Goal: Task Accomplishment & Management: Manage account settings

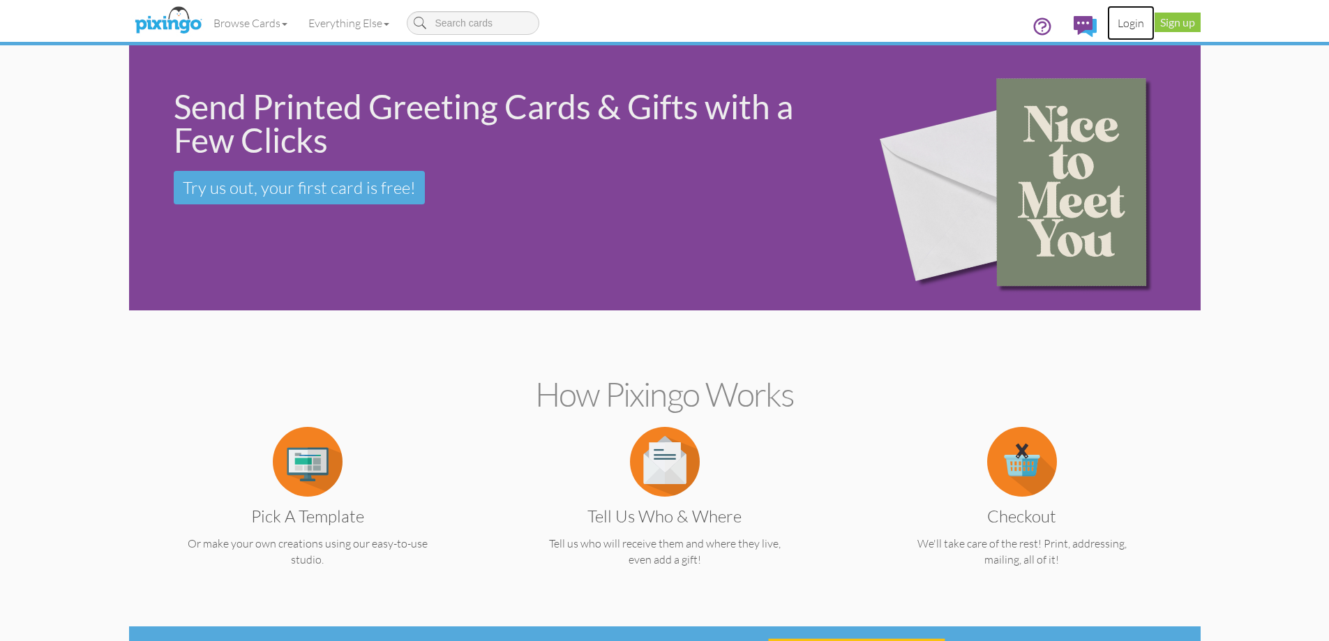
click at [1140, 29] on link "Login" at bounding box center [1130, 23] width 47 height 35
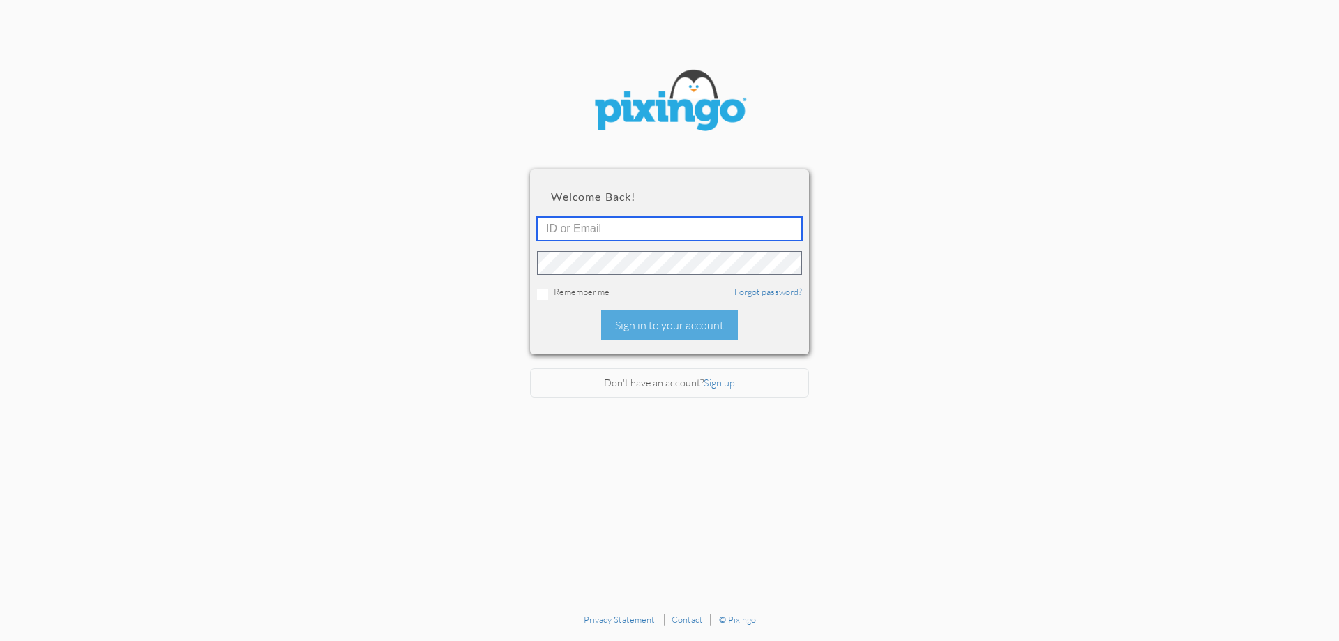
click at [707, 233] on input "text" at bounding box center [669, 229] width 265 height 24
type input "6090"
click at [708, 329] on div "Sign in to your account" at bounding box center [669, 325] width 137 height 30
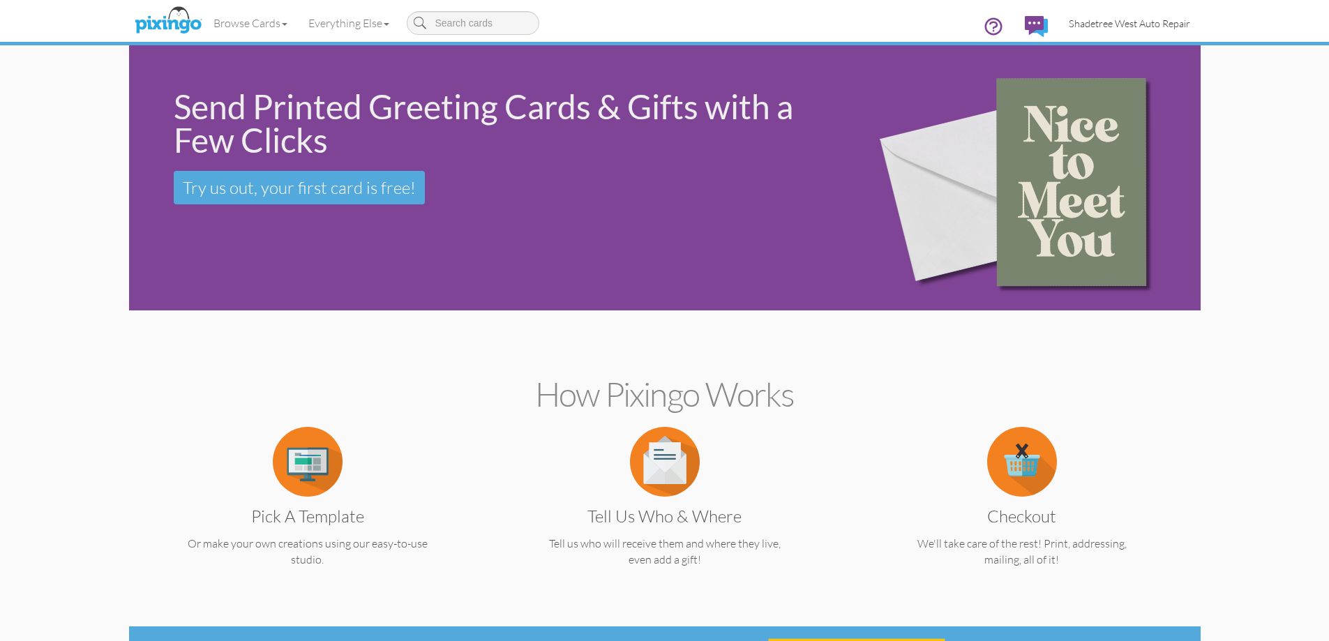
click at [1151, 28] on span "Shadetree West Auto Repair" at bounding box center [1129, 23] width 121 height 12
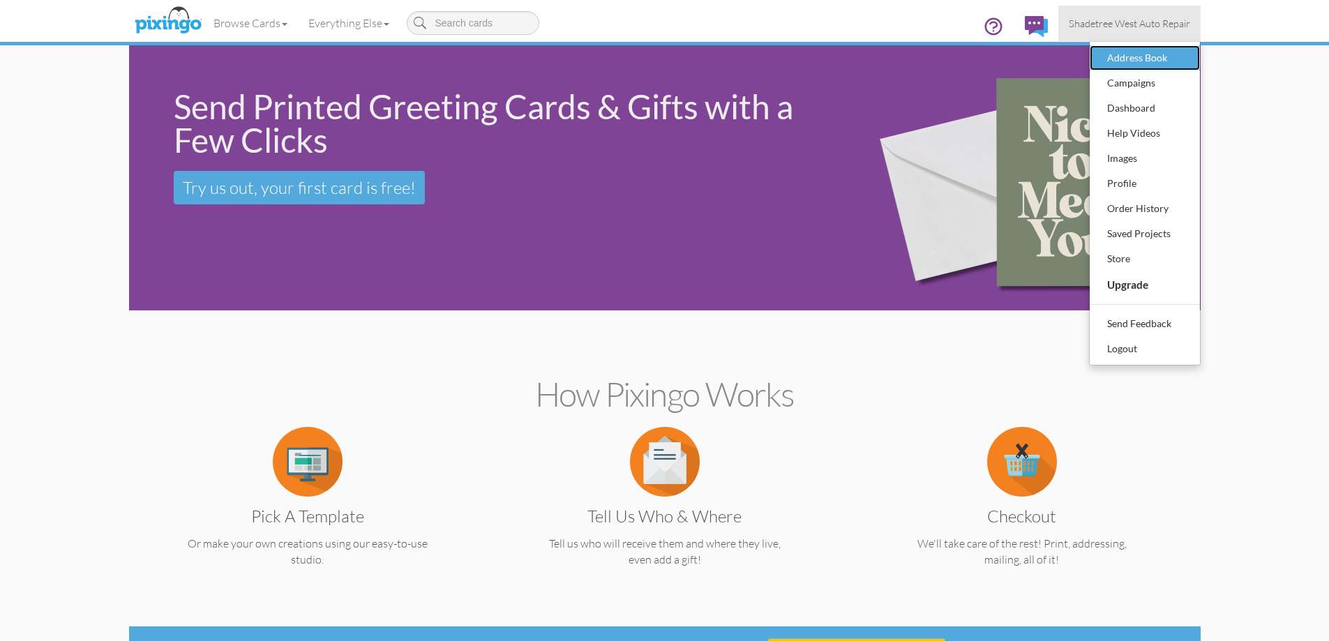
click at [1165, 59] on div "Address Book" at bounding box center [1144, 57] width 82 height 21
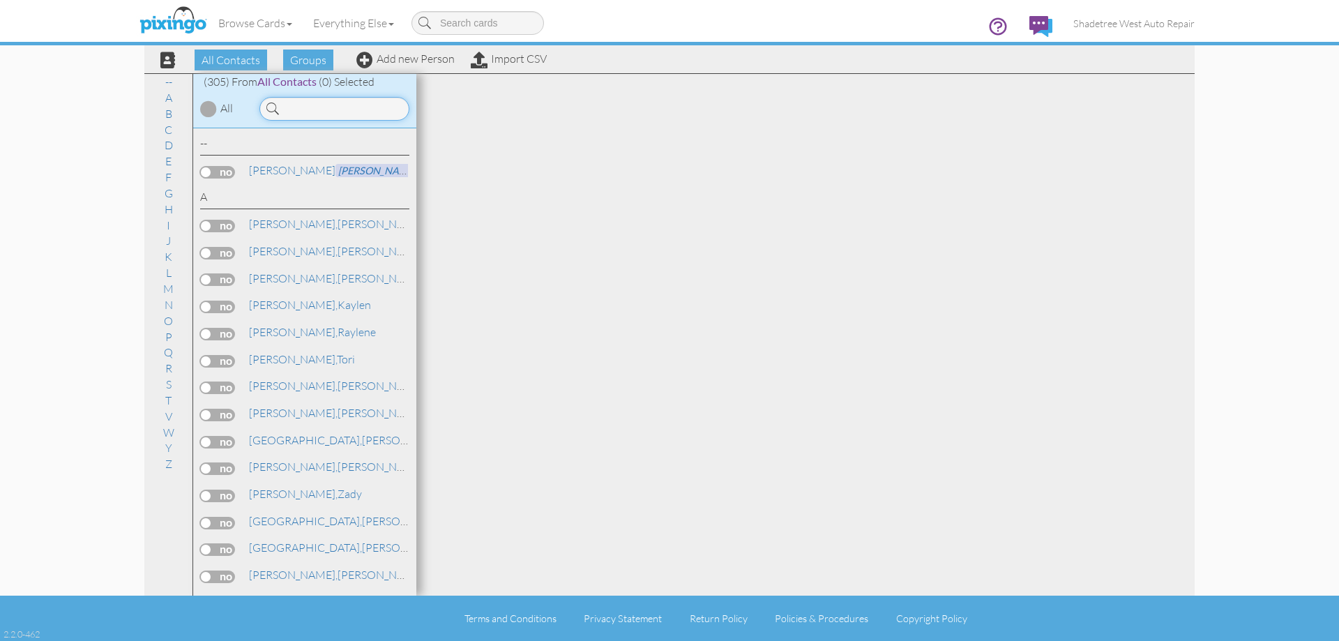
click at [312, 112] on input at bounding box center [334, 109] width 150 height 24
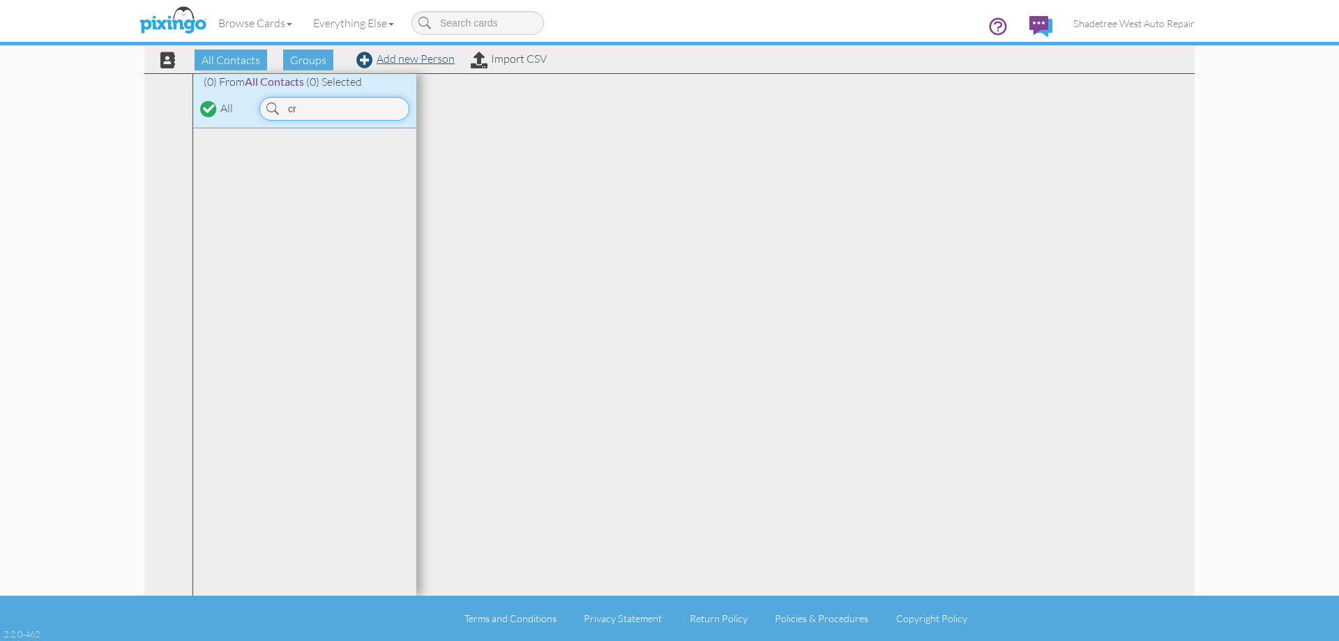
type input "c"
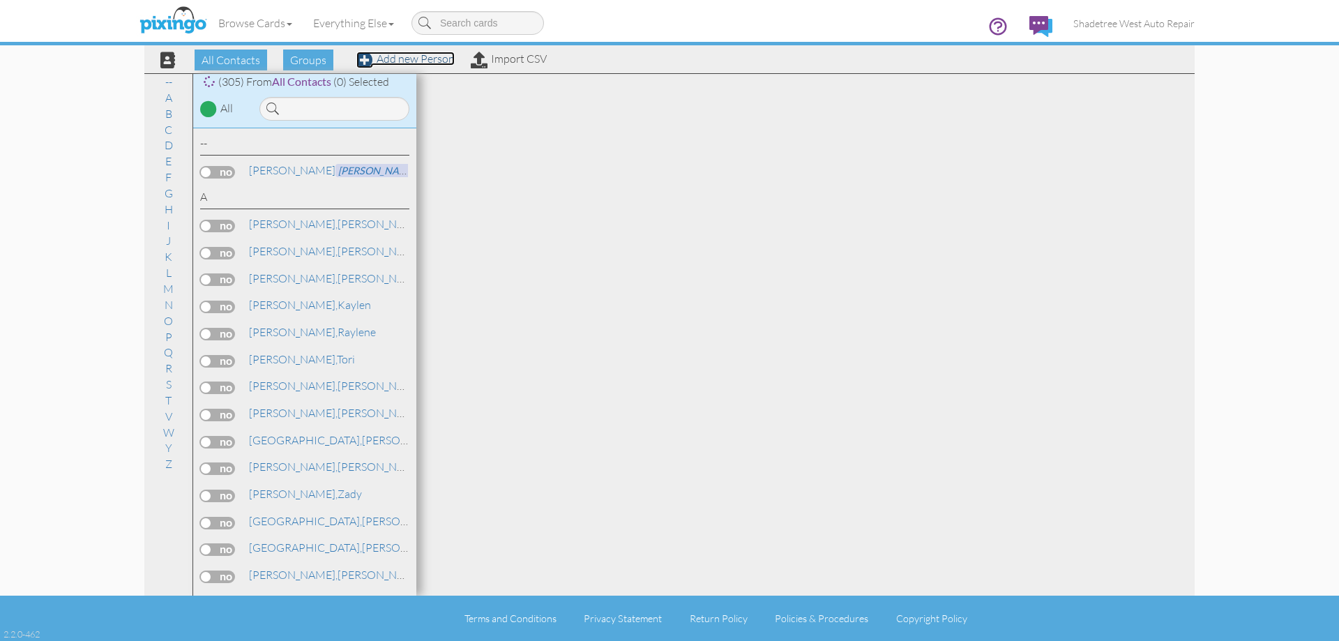
click at [400, 59] on link "Add new Person" at bounding box center [405, 59] width 98 height 14
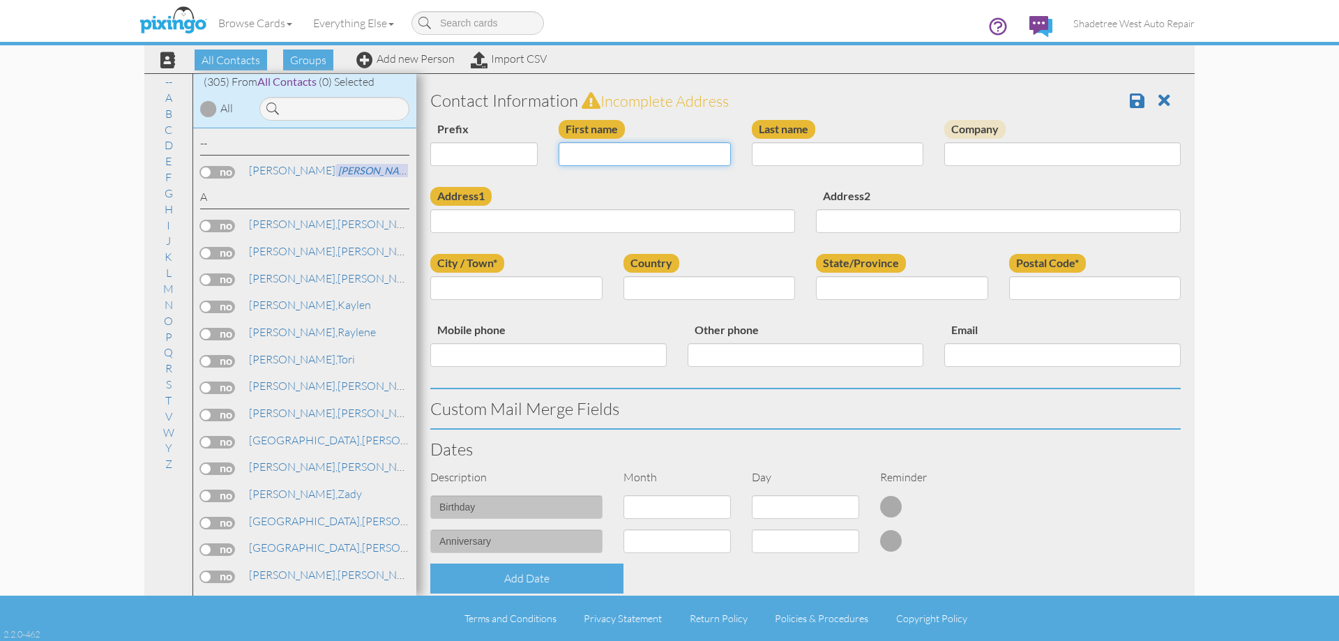
click at [602, 161] on input "First name" at bounding box center [645, 154] width 172 height 24
type input "Crystal"
click at [781, 158] on input "Last name" at bounding box center [838, 154] width 172 height 24
type input "[PERSON_NAME]"
click at [761, 211] on input "Address1" at bounding box center [612, 221] width 365 height 24
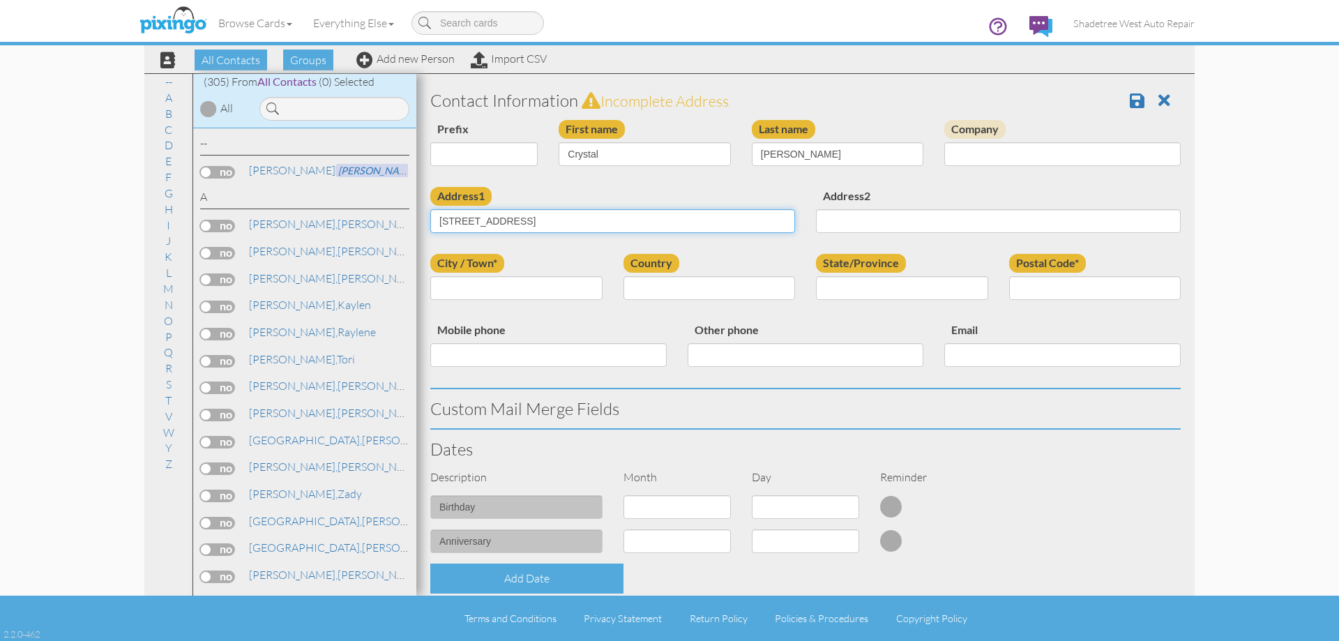
type input "225 N Fairfield Road"
click at [571, 289] on input "City / Town*" at bounding box center [516, 288] width 172 height 24
type input "Layton"
click at [636, 292] on select "United States -------------- Afghanistan Albania Algeria American Samoa Andorra…" at bounding box center [710, 288] width 172 height 24
select select "object:2383"
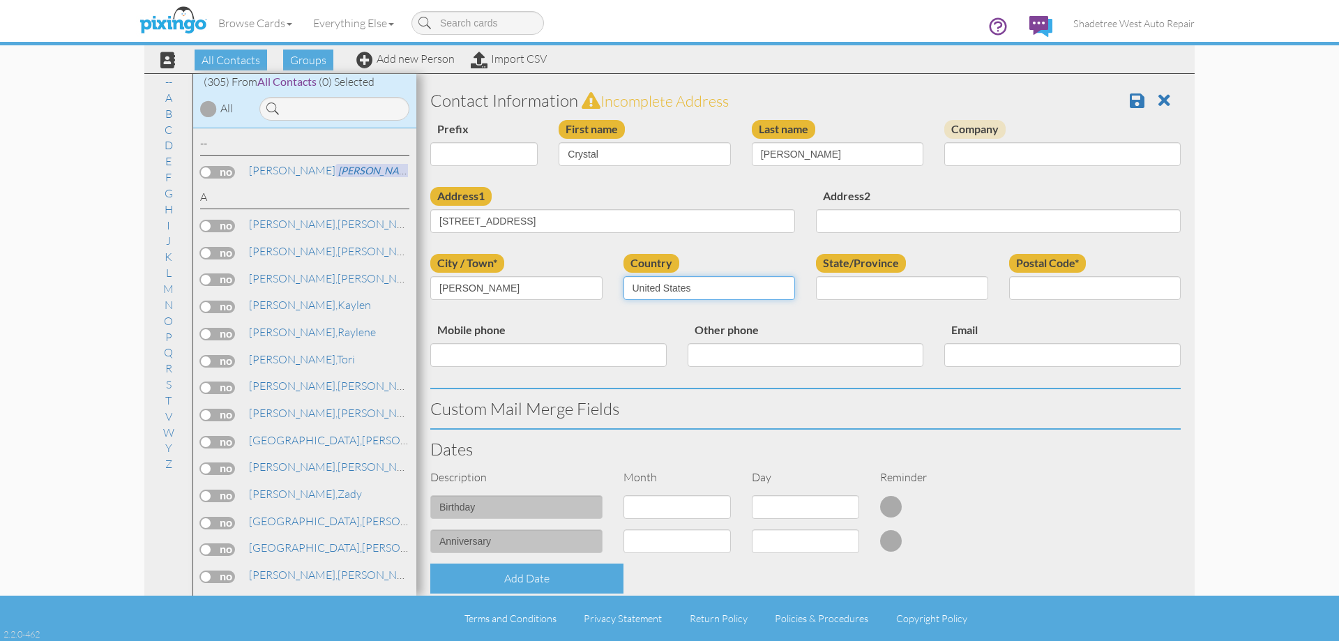
click at [624, 276] on select "United States -------------- Afghanistan Albania Algeria American Samoa Andorra…" at bounding box center [710, 288] width 172 height 24
click at [944, 277] on select "AA (Military) AE (Military) Alabama Alaska American Samoa AP (Military) Arizona…" at bounding box center [902, 288] width 172 height 24
select select "object:2682"
click at [816, 276] on select "AA (Military) AE (Military) Alabama Alaska American Samoa AP (Military) Arizona…" at bounding box center [902, 288] width 172 height 24
click at [1051, 293] on input "Postal Code*" at bounding box center [1095, 288] width 172 height 24
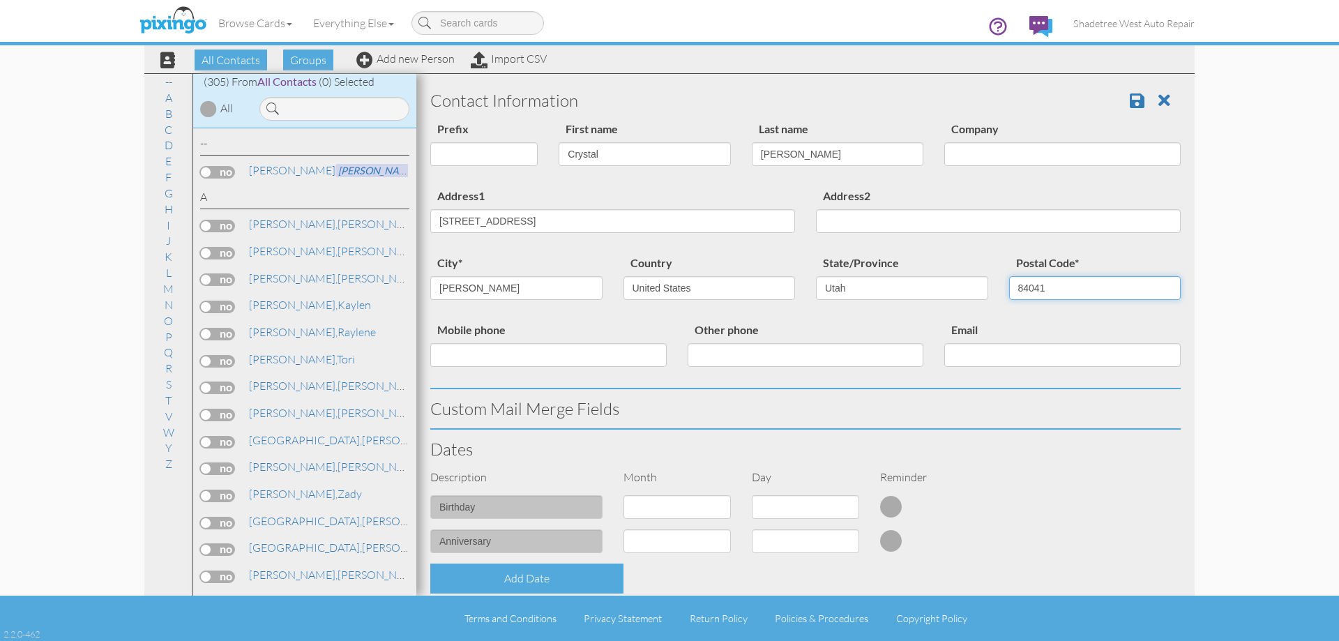
type input "84041"
click at [611, 365] on input "Mobile phone" at bounding box center [548, 355] width 236 height 24
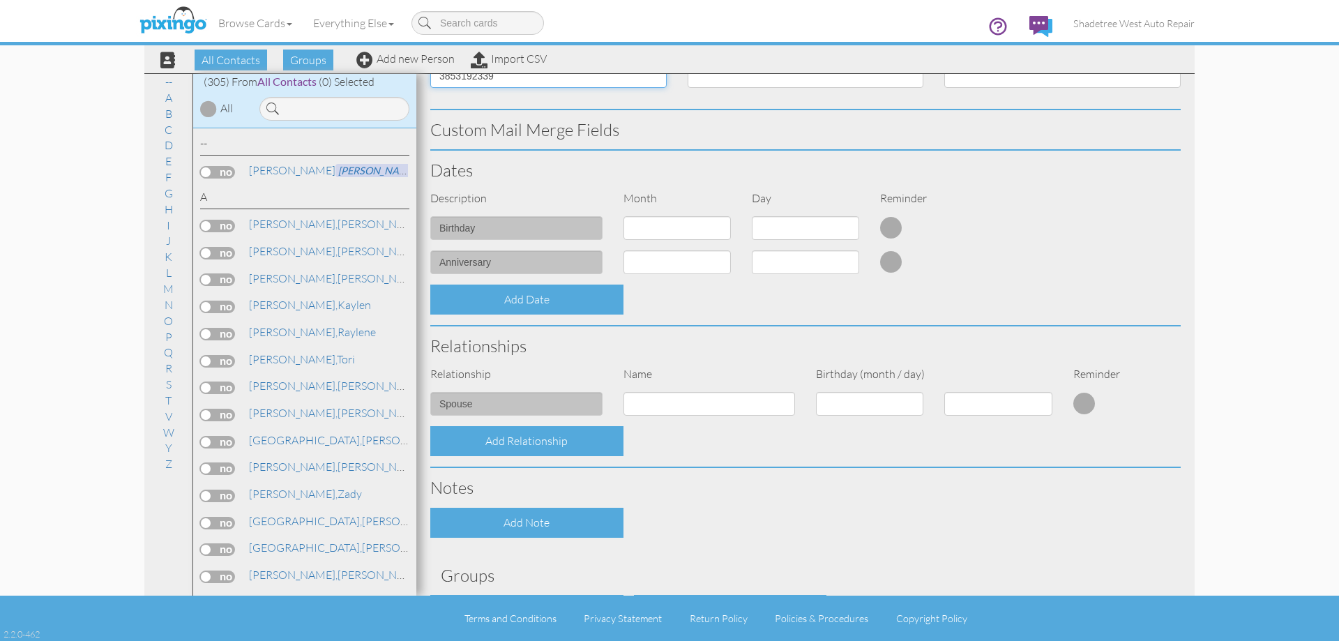
scroll to position [379, 0]
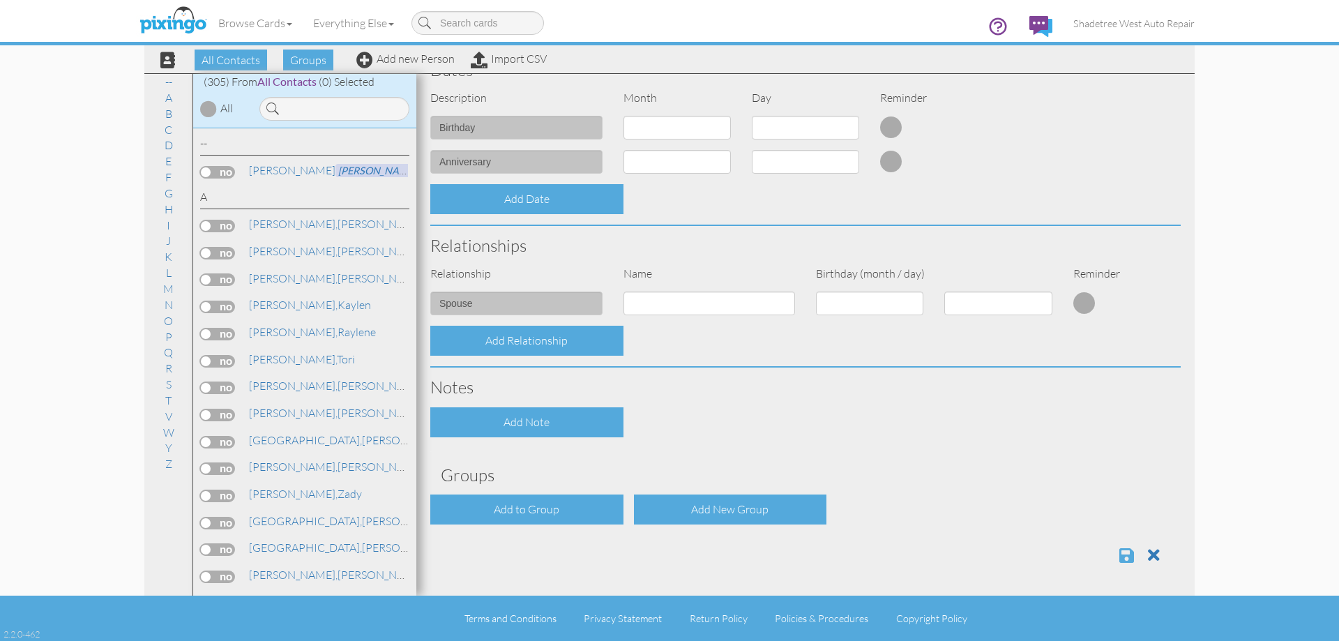
type input "3853192339"
click at [1121, 555] on span at bounding box center [1127, 555] width 15 height 17
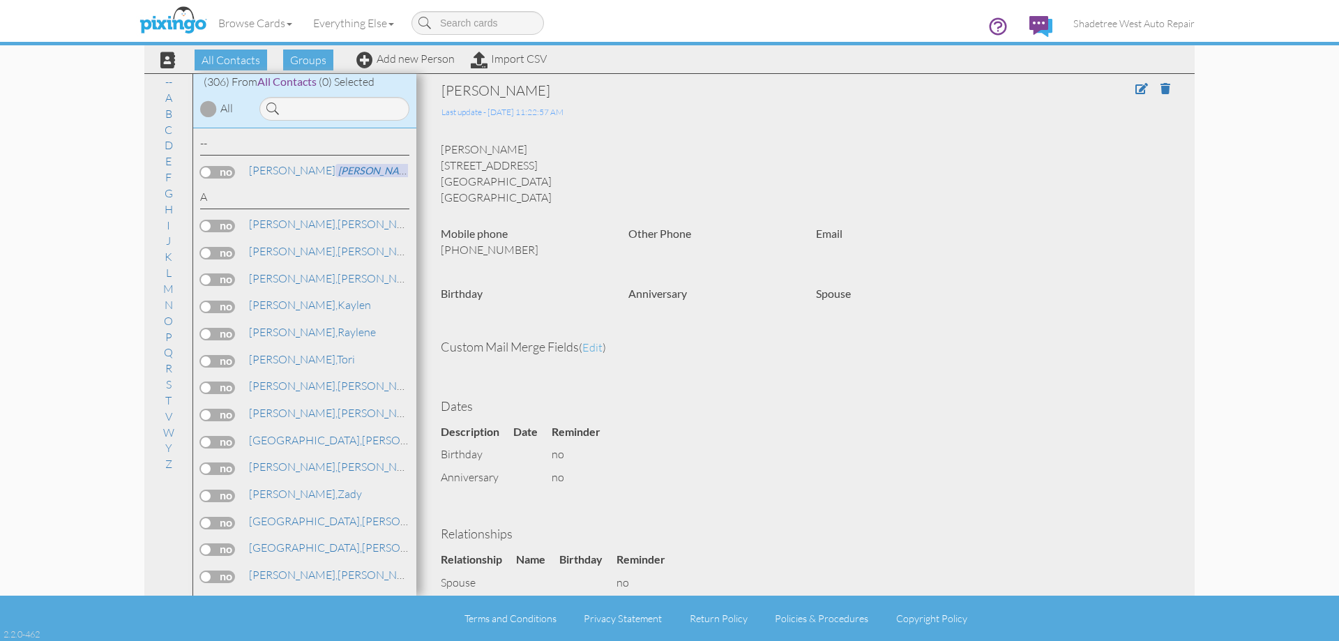
click at [278, 105] on span at bounding box center [272, 109] width 13 height 24
click at [288, 107] on input at bounding box center [334, 109] width 150 height 24
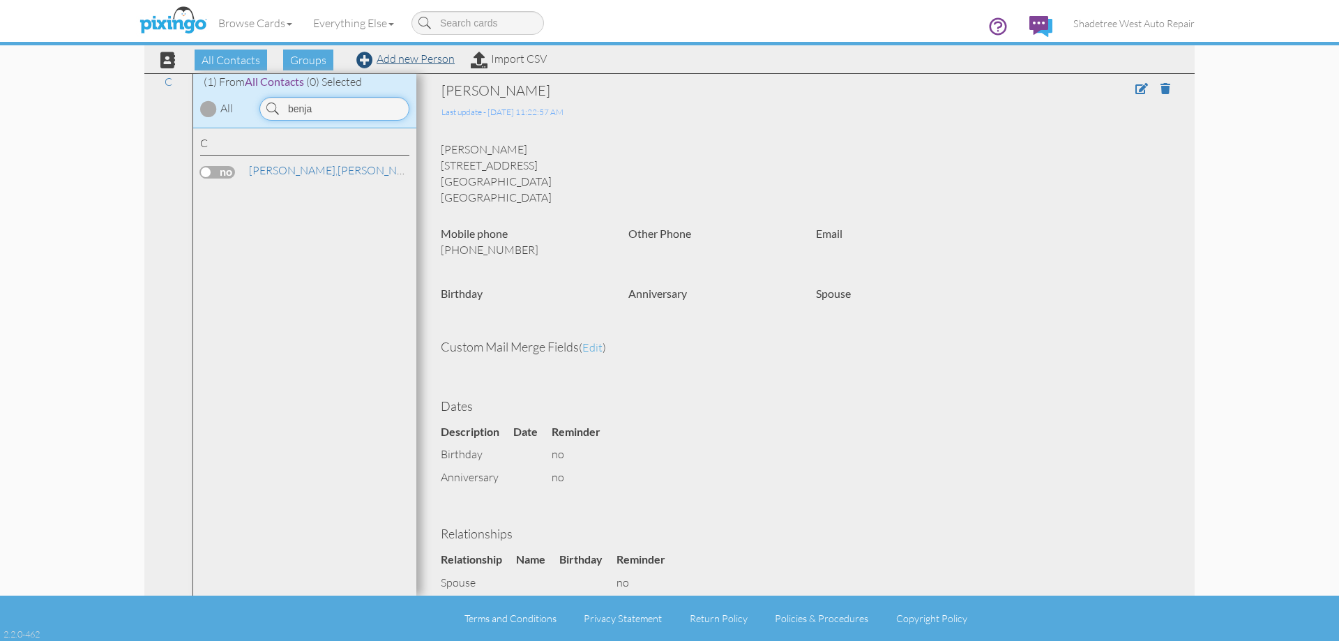
type input "benja"
click at [396, 61] on link "Add new Person" at bounding box center [405, 59] width 98 height 14
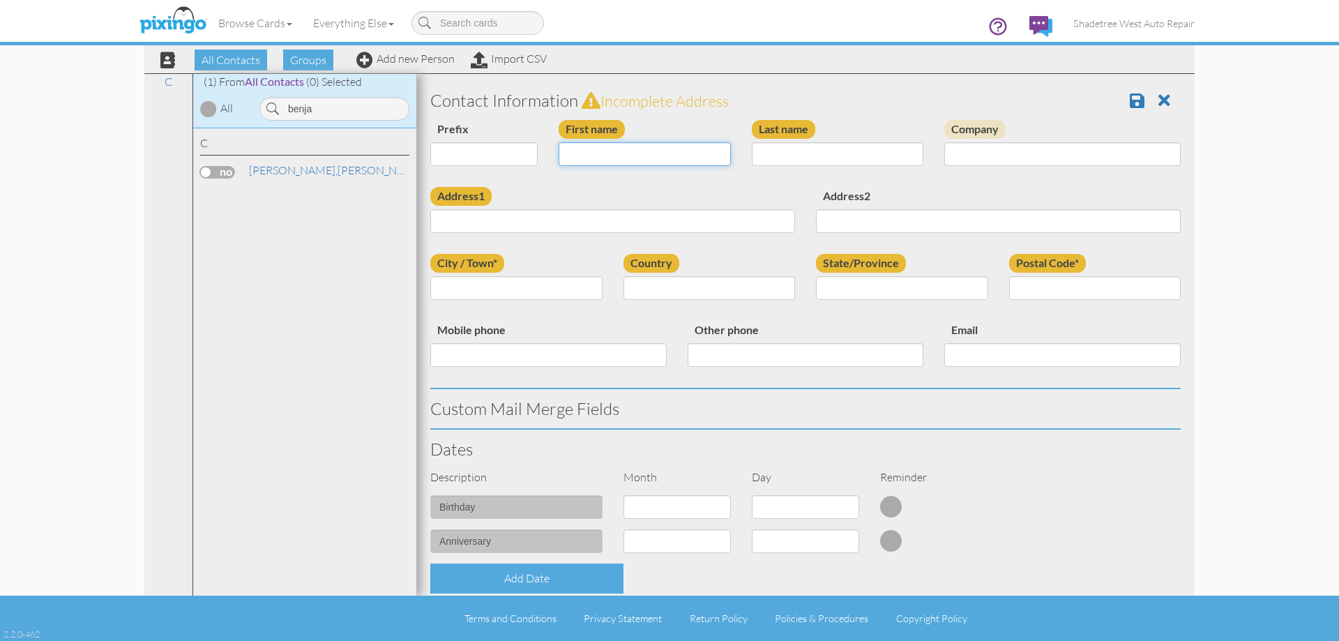
click at [640, 145] on input "First name" at bounding box center [645, 154] width 172 height 24
type input "[PERSON_NAME]"
click at [833, 166] on input "Last name" at bounding box center [838, 154] width 172 height 24
type input "Goebel"
click at [785, 223] on input "Address1" at bounding box center [612, 221] width 365 height 24
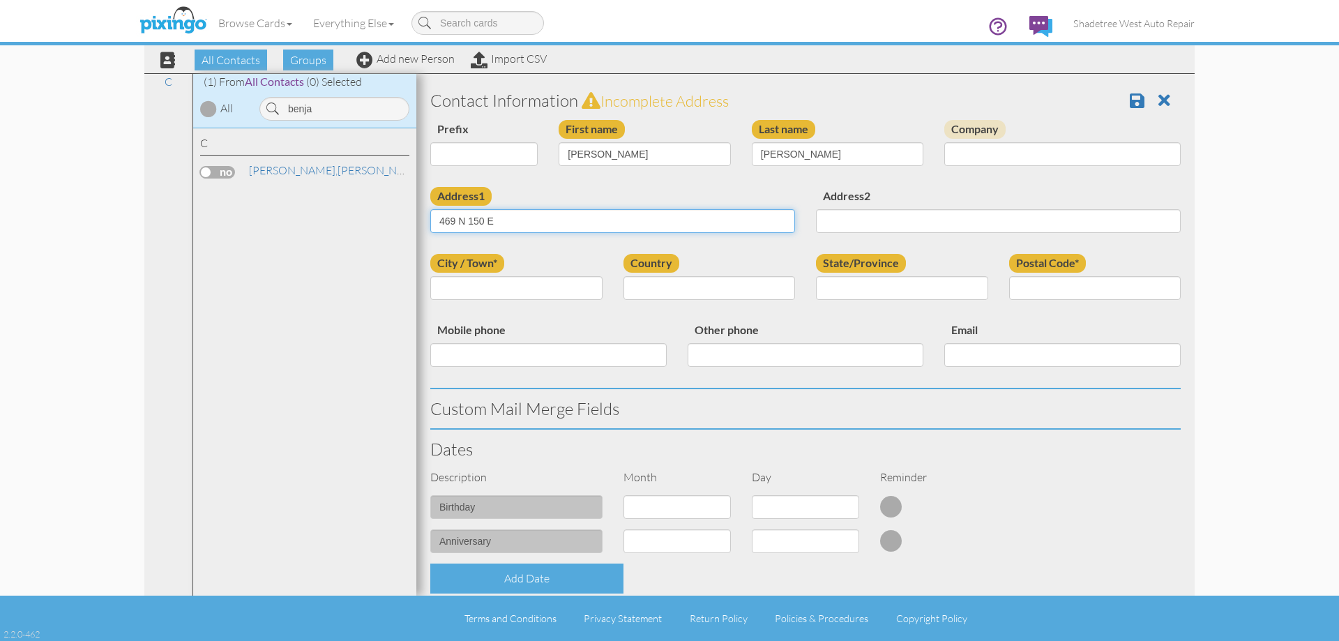
type input "469 N 150 E"
click at [522, 287] on input "City / Town*" at bounding box center [516, 288] width 172 height 24
type input "Kaysville"
click at [751, 281] on select "[GEOGRAPHIC_DATA] -------------- [GEOGRAPHIC_DATA] [GEOGRAPHIC_DATA] [GEOGRAPHI…" at bounding box center [710, 288] width 172 height 24
select select "object:1169"
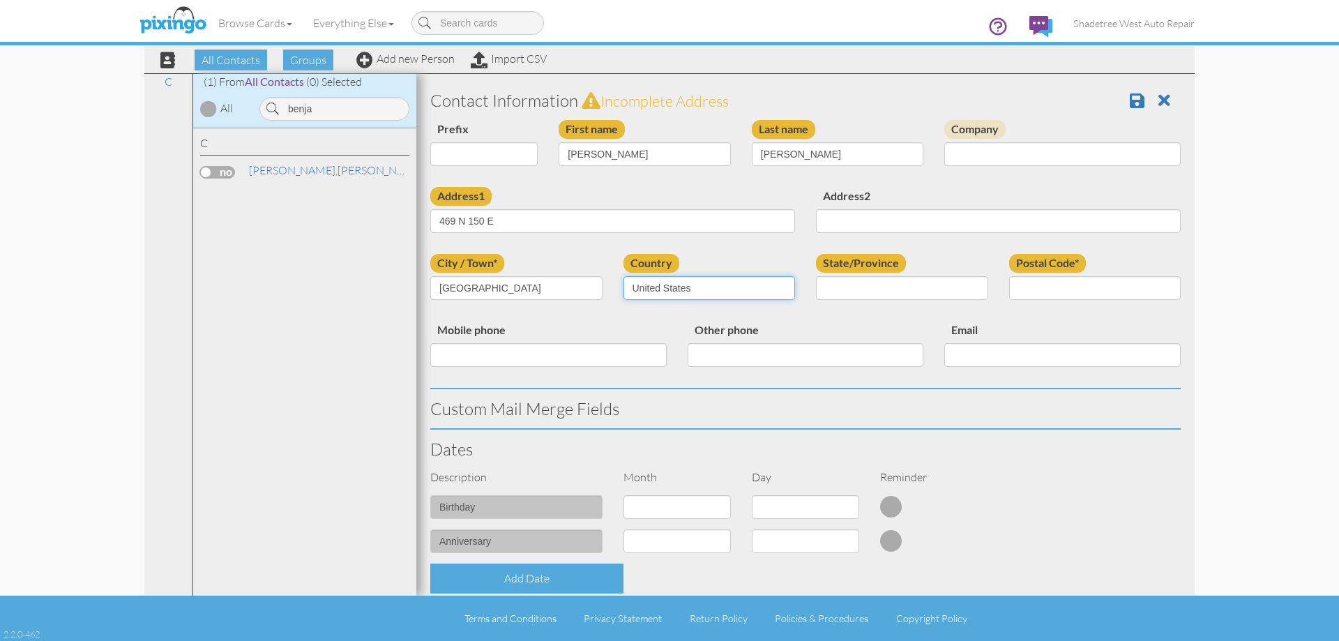
click at [624, 276] on select "[GEOGRAPHIC_DATA] -------------- [GEOGRAPHIC_DATA] [GEOGRAPHIC_DATA] [GEOGRAPHI…" at bounding box center [710, 288] width 172 height 24
click at [850, 286] on select "AA (Military) AE (Military) [US_STATE] [US_STATE] [US_STATE] AP (Military) [US_…" at bounding box center [902, 288] width 172 height 24
select select "object:1468"
click at [816, 276] on select "AA (Military) AE (Military) [US_STATE] [US_STATE] [US_STATE] AP (Military) [US_…" at bounding box center [902, 288] width 172 height 24
click at [1129, 290] on input "Postal Code*" at bounding box center [1095, 288] width 172 height 24
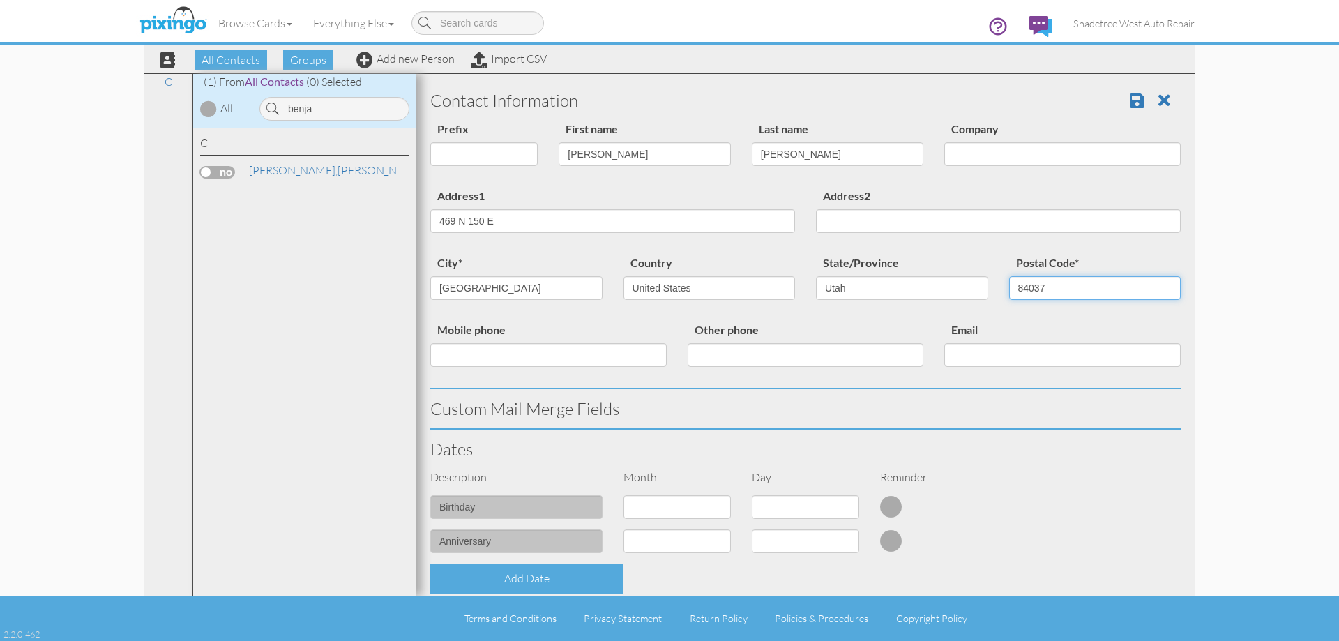
type input "84037"
click at [557, 363] on input "Mobile phone" at bounding box center [548, 355] width 236 height 24
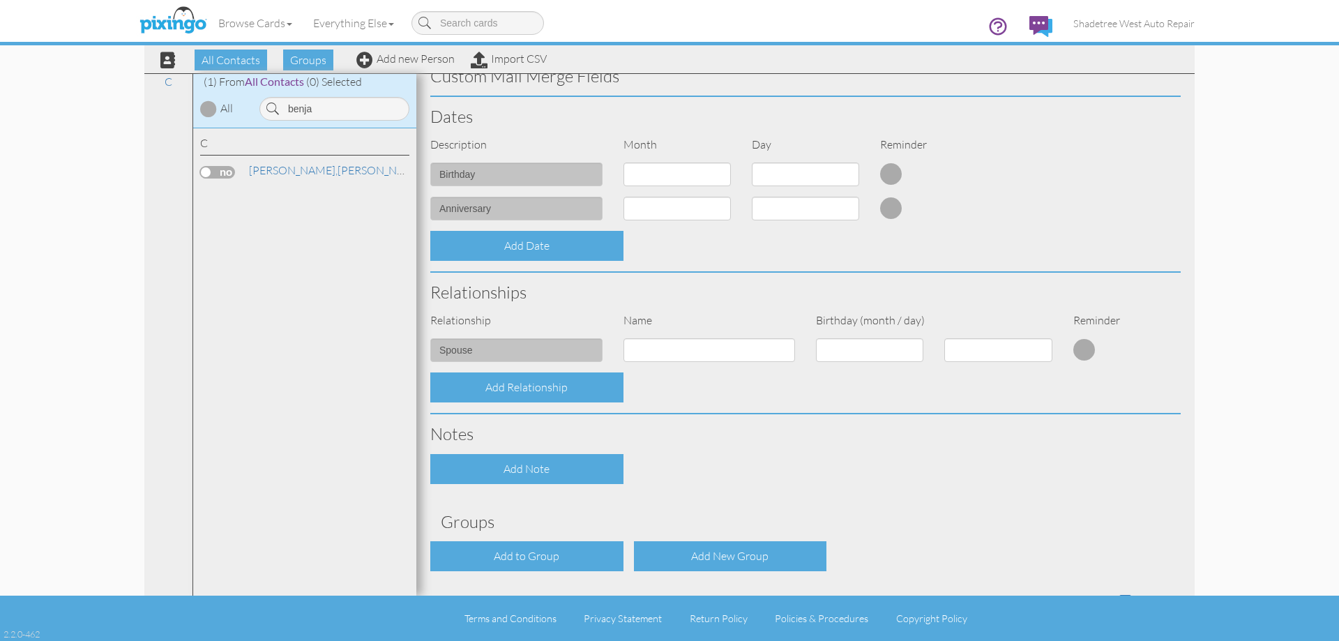
scroll to position [379, 0]
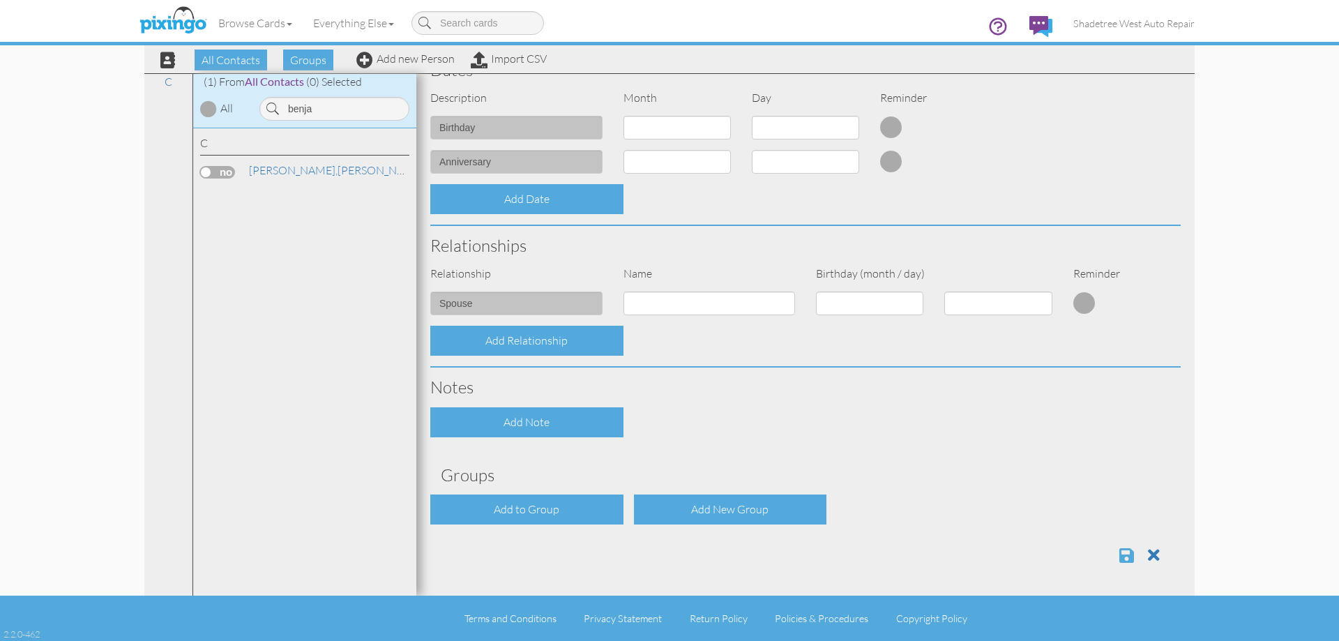
type input "5854068661"
click at [1120, 556] on span at bounding box center [1127, 555] width 15 height 17
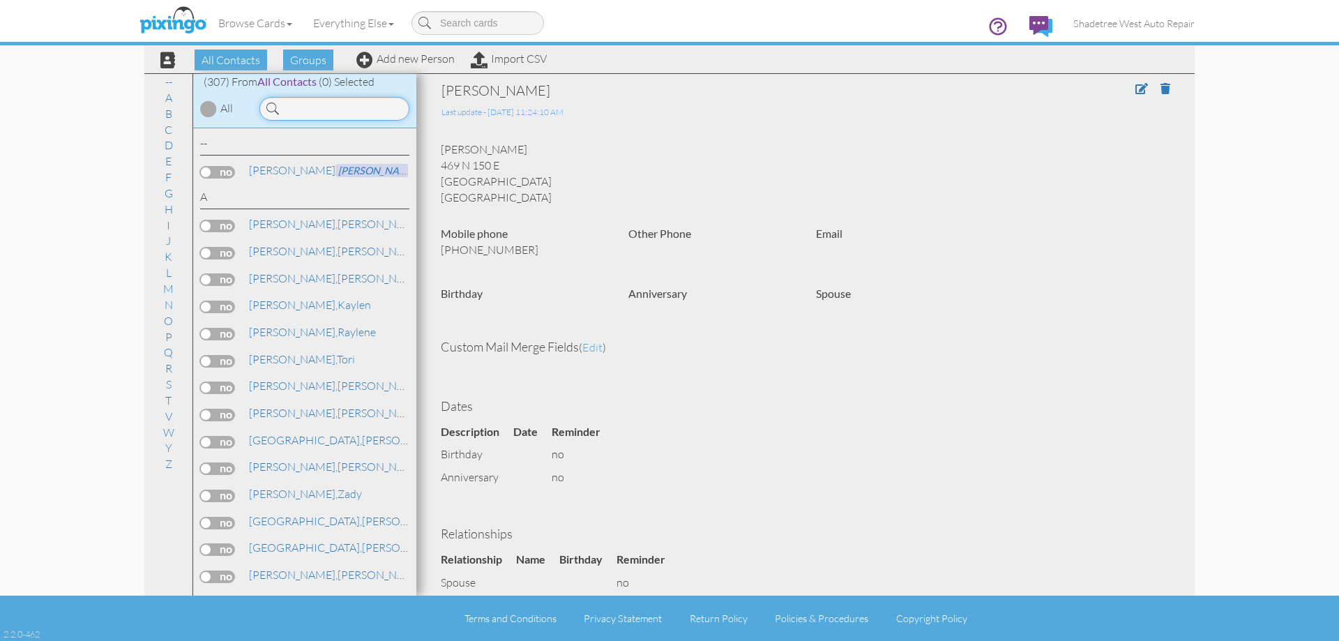
click at [341, 113] on input at bounding box center [334, 109] width 150 height 24
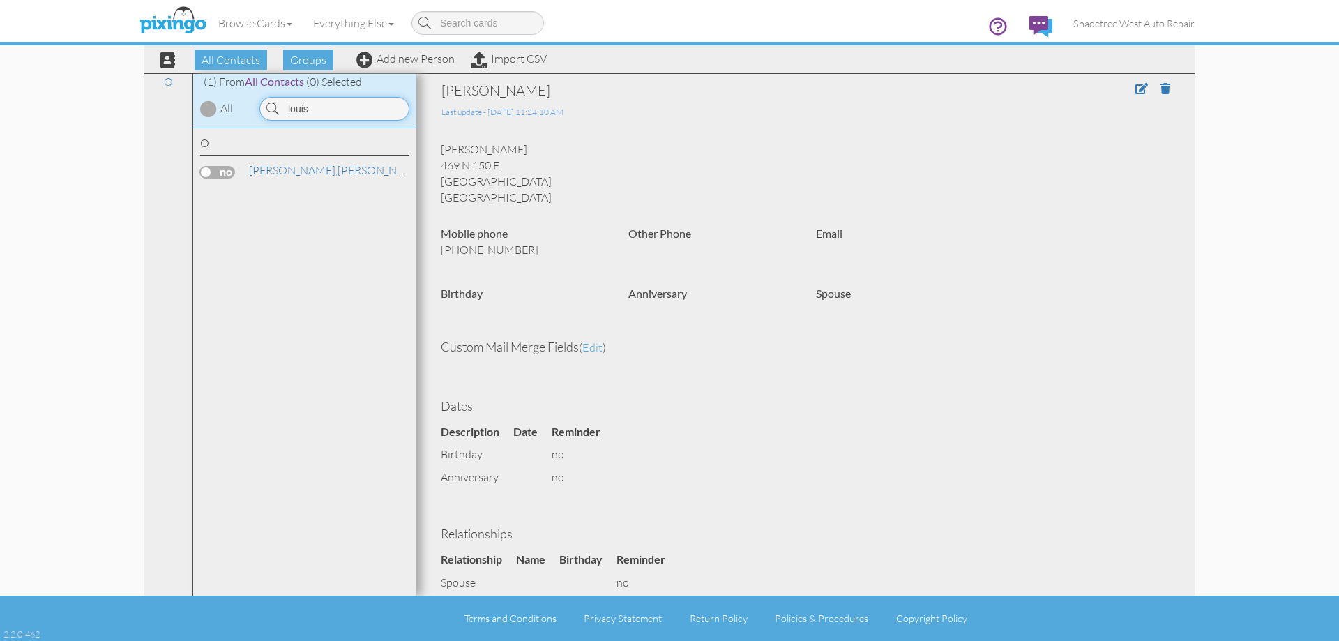
drag, startPoint x: 335, startPoint y: 110, endPoint x: 250, endPoint y: 126, distance: 86.6
click at [250, 126] on div "(1) From All Contacts (0) Selected All louis" at bounding box center [304, 101] width 223 height 54
type input "l"
type input "mark b"
click at [430, 47] on div "Browse Cards Business Accounting Automotive Chiropractor Customer Dental Financ…" at bounding box center [669, 27] width 1050 height 55
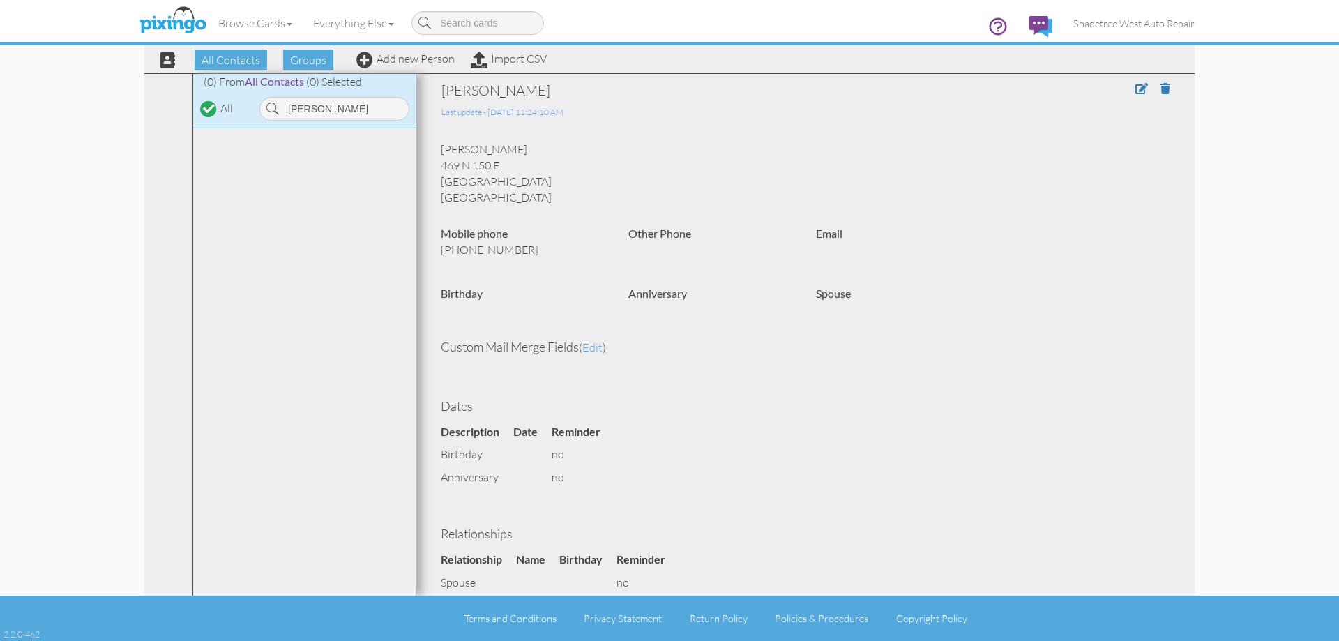
click at [423, 71] on div "All Contacts Groups Add new Person Import CSV" at bounding box center [348, 59] width 404 height 24
click at [423, 65] on div "All Contacts Groups Add new Person Import CSV" at bounding box center [348, 59] width 404 height 24
click at [425, 61] on link "Add new Person" at bounding box center [405, 59] width 98 height 14
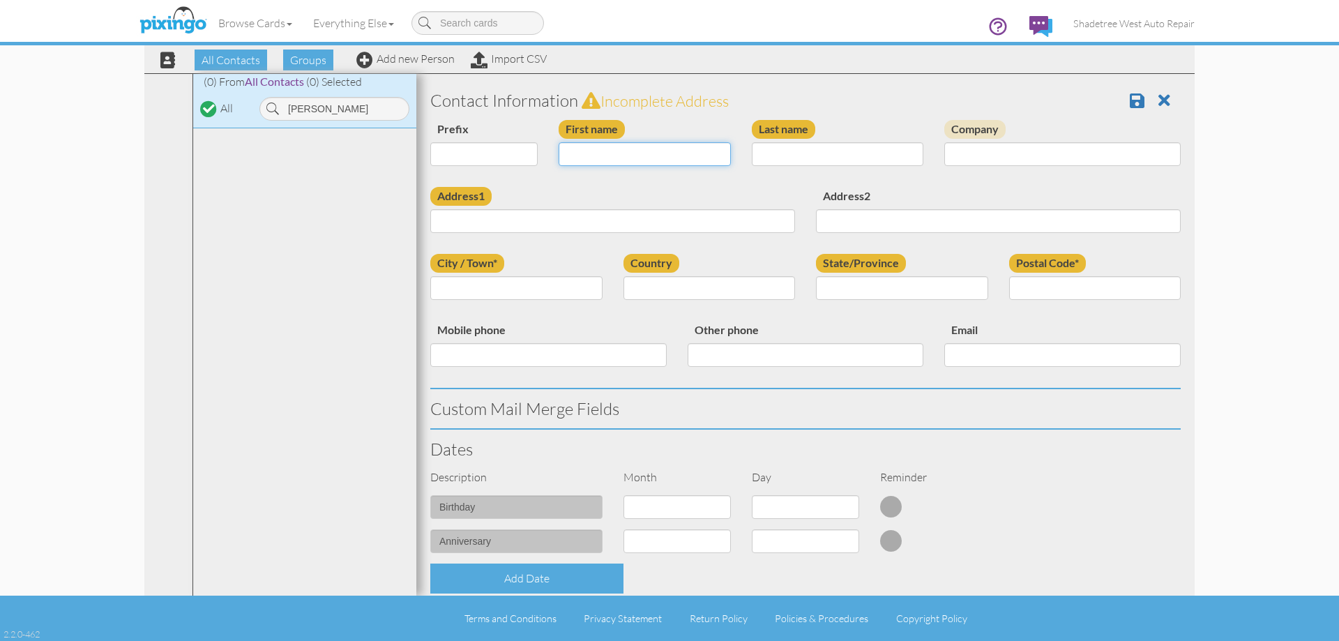
click at [580, 145] on input "First name" at bounding box center [645, 154] width 172 height 24
type input "Mark"
click at [767, 153] on input "Last name" at bounding box center [838, 154] width 172 height 24
type input "Buhler"
click at [695, 220] on input "Address1" at bounding box center [612, 221] width 365 height 24
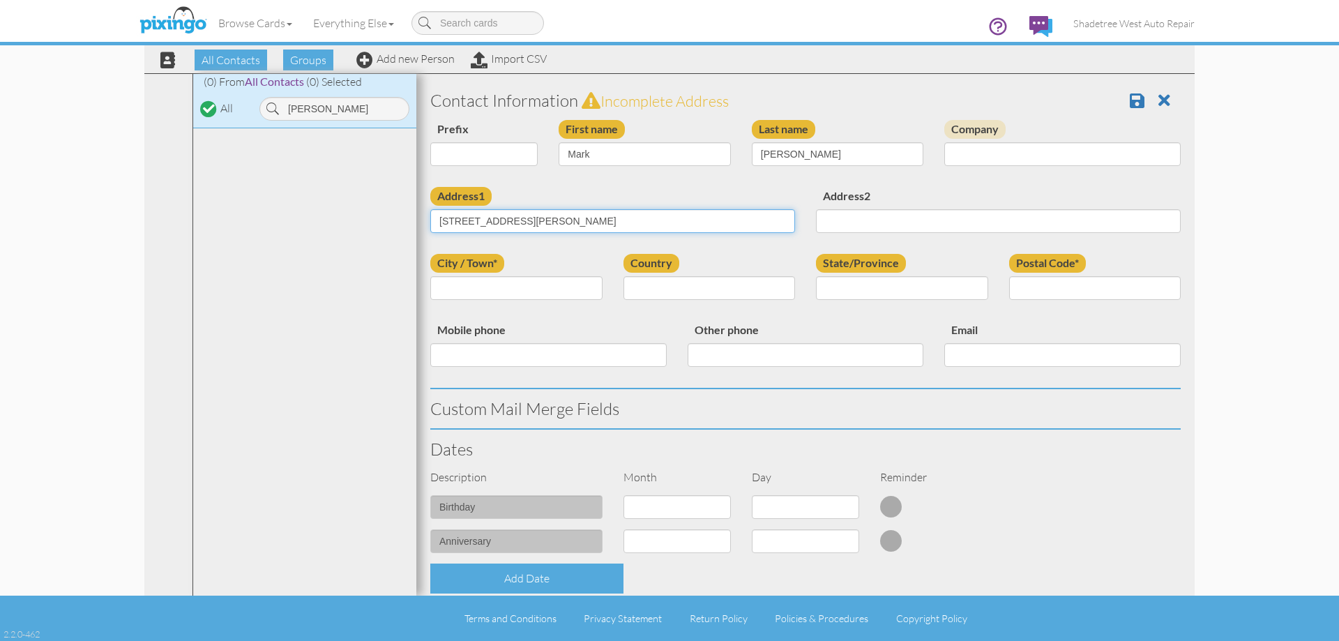
type input "5570 Kathleen Ave"
click at [513, 291] on input "City / Town*" at bounding box center [516, 288] width 172 height 24
type input "Salt Lake City"
click at [744, 296] on select "[GEOGRAPHIC_DATA] -------------- [GEOGRAPHIC_DATA] [GEOGRAPHIC_DATA] [GEOGRAPHI…" at bounding box center [710, 288] width 172 height 24
select select "object:1919"
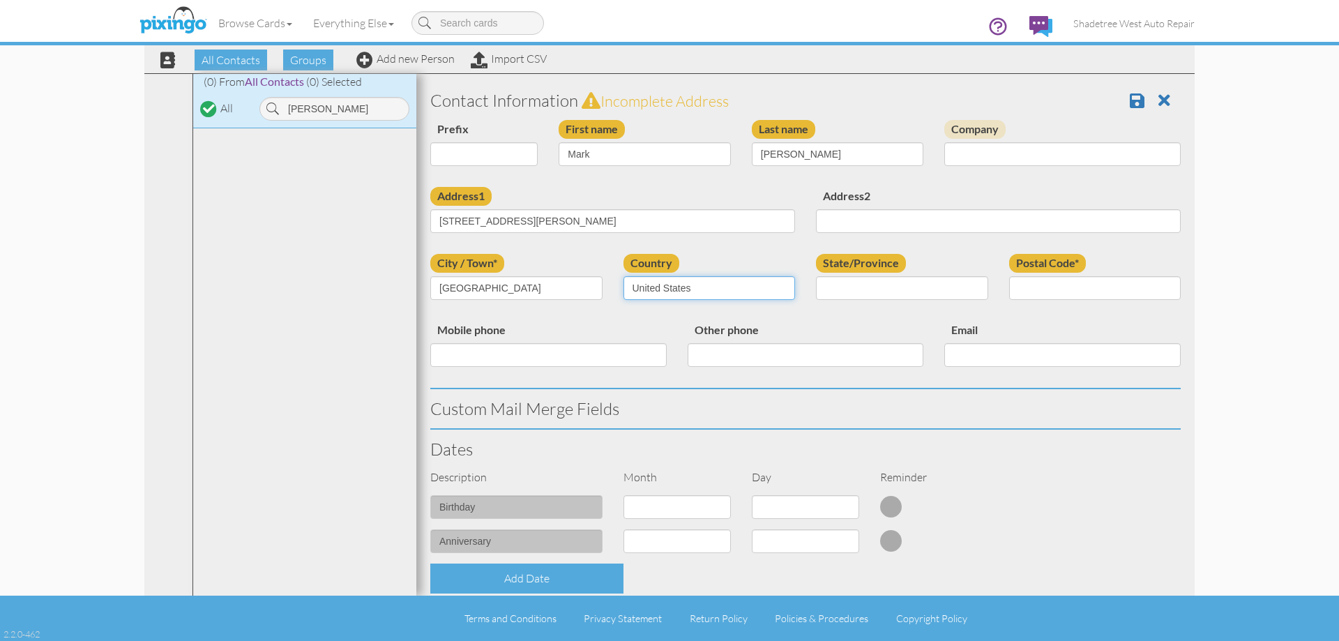
click at [624, 276] on select "[GEOGRAPHIC_DATA] -------------- [GEOGRAPHIC_DATA] [GEOGRAPHIC_DATA] [GEOGRAPHI…" at bounding box center [710, 288] width 172 height 24
click at [857, 298] on select "AA (Military) AE (Military) [US_STATE] [US_STATE] [US_STATE] AP (Military) [US_…" at bounding box center [902, 288] width 172 height 24
select select "object:2218"
click at [816, 276] on select "AA (Military) AE (Military) [US_STATE] [US_STATE] [US_STATE] AP (Military) [US_…" at bounding box center [902, 288] width 172 height 24
click at [1066, 284] on input "Postal Code*" at bounding box center [1095, 288] width 172 height 24
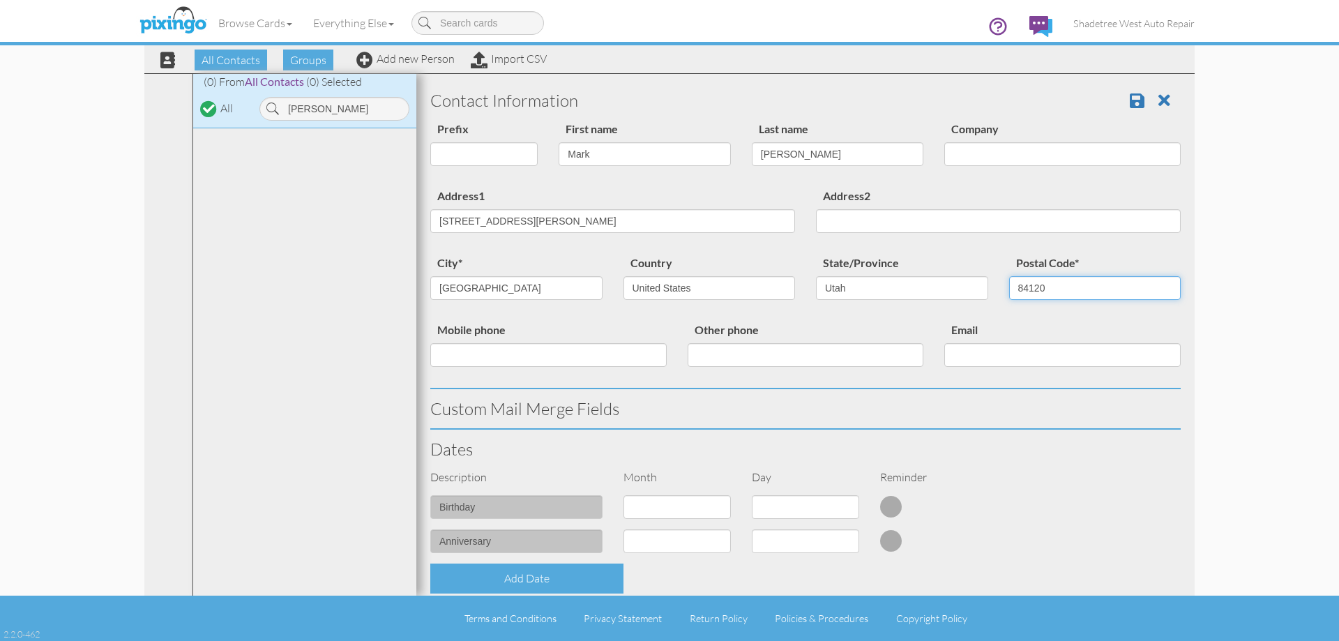
type input "84120"
click at [490, 365] on input "Mobile phone" at bounding box center [548, 355] width 236 height 24
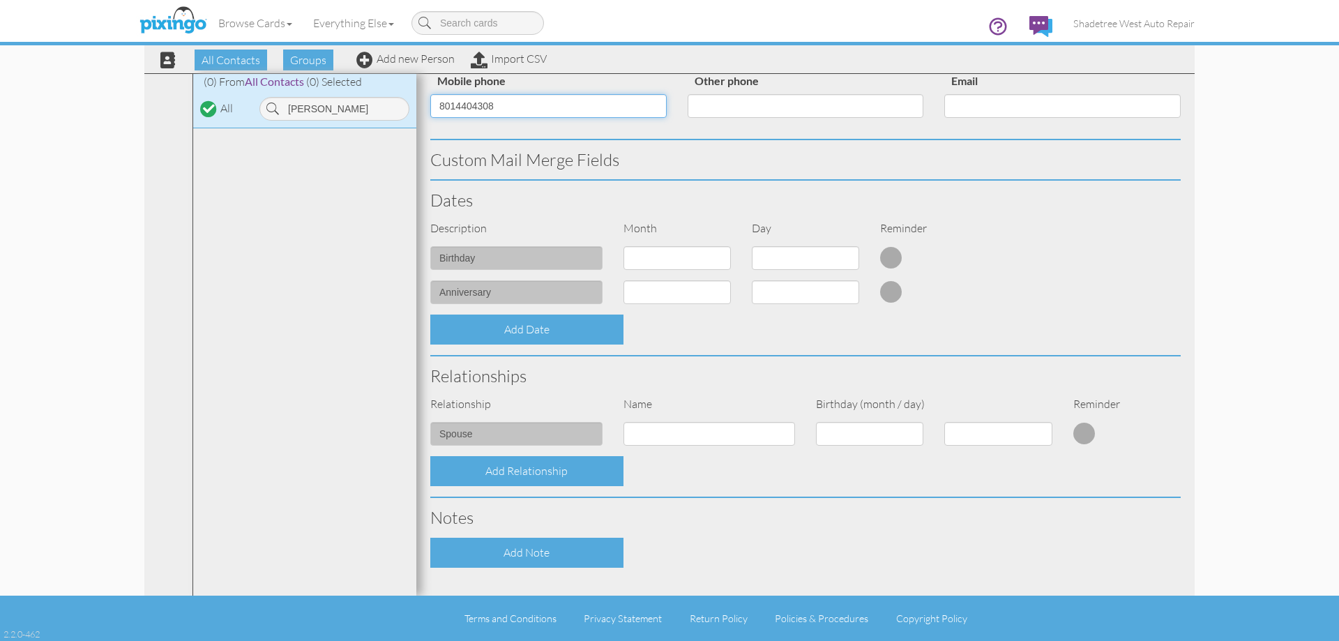
scroll to position [379, 0]
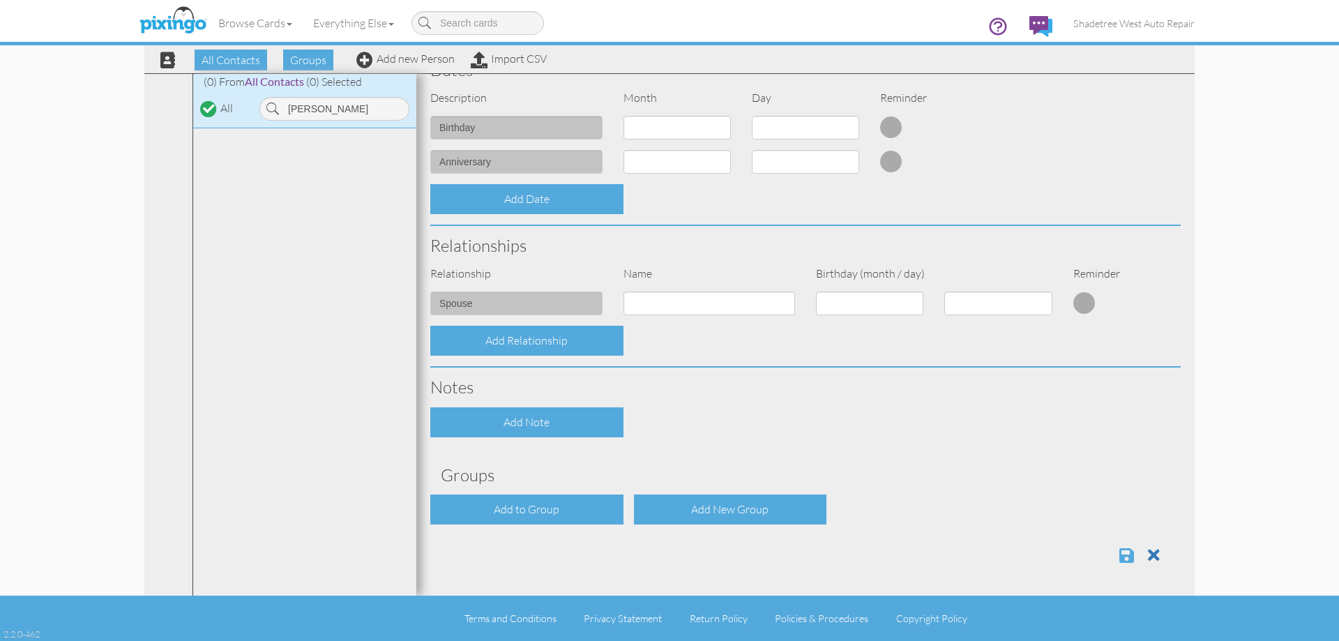
type input "8014404308"
click at [1123, 557] on span at bounding box center [1127, 555] width 15 height 17
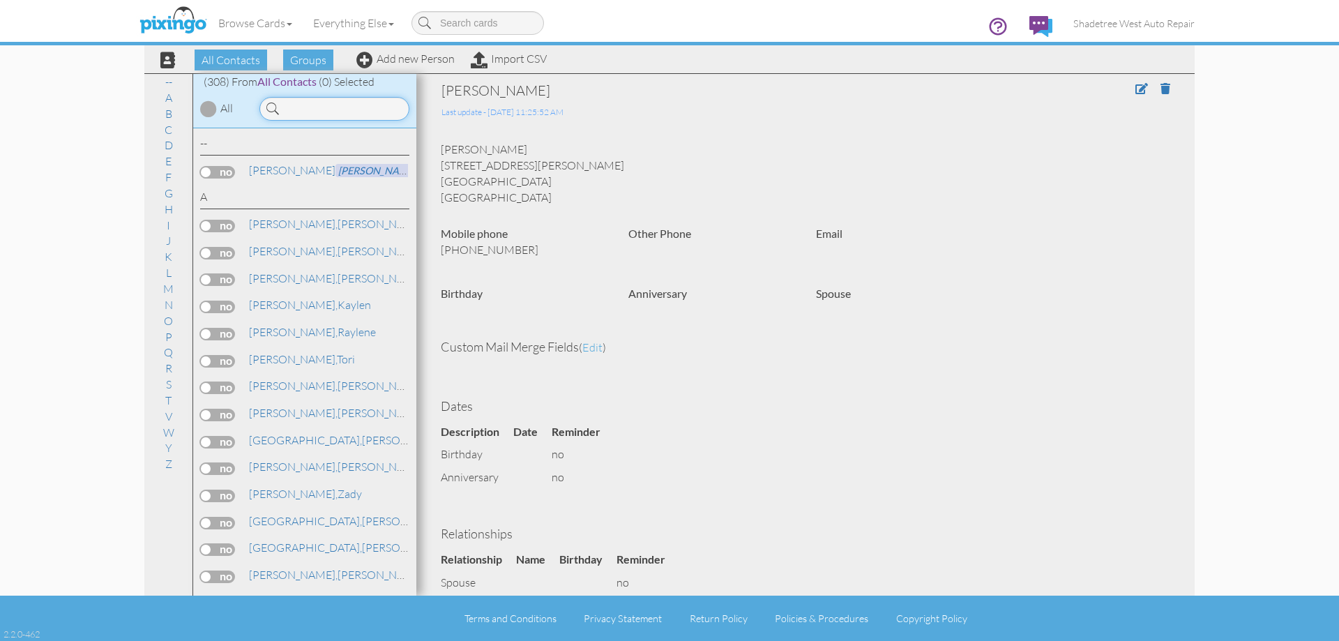
click at [304, 114] on input at bounding box center [334, 109] width 150 height 24
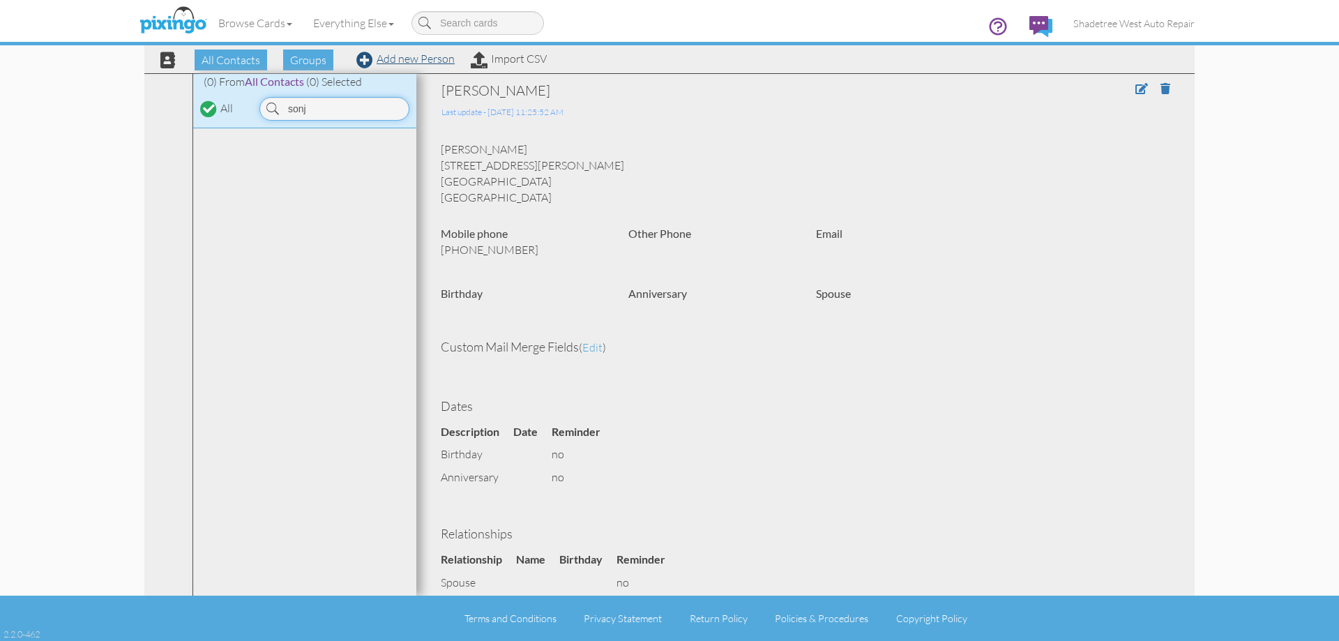
type input "sonj"
click at [408, 56] on link "Add new Person" at bounding box center [405, 59] width 98 height 14
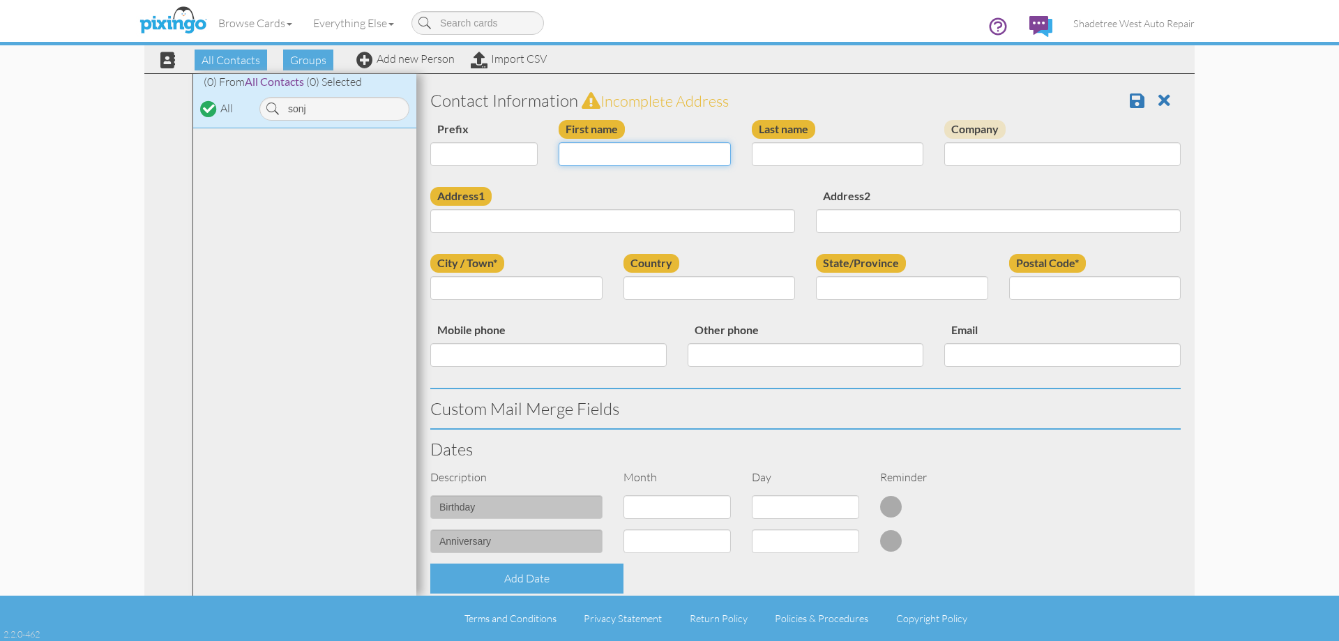
click at [628, 157] on input "First name" at bounding box center [645, 154] width 172 height 24
type input "Sonja"
click at [783, 153] on input "Last name" at bounding box center [838, 154] width 172 height 24
type input "Nielson"
click at [559, 230] on input "Address1" at bounding box center [612, 221] width 365 height 24
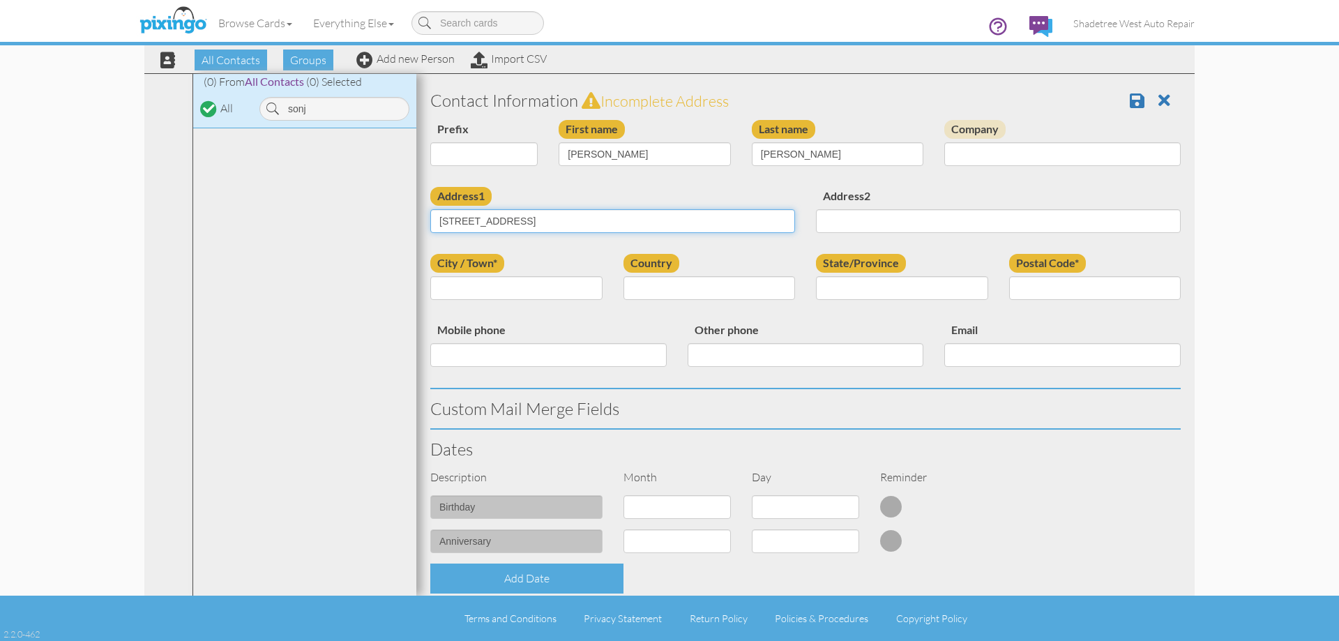
type input "843 Snowberry Lane"
click at [536, 293] on input "City / Town*" at bounding box center [516, 288] width 172 height 24
type input "farmington"
click at [640, 290] on select "[GEOGRAPHIC_DATA] -------------- [GEOGRAPHIC_DATA] [GEOGRAPHIC_DATA] [GEOGRAPHI…" at bounding box center [710, 288] width 172 height 24
click at [624, 276] on select "[GEOGRAPHIC_DATA] -------------- [GEOGRAPHIC_DATA] [GEOGRAPHIC_DATA] [GEOGRAPHI…" at bounding box center [710, 288] width 172 height 24
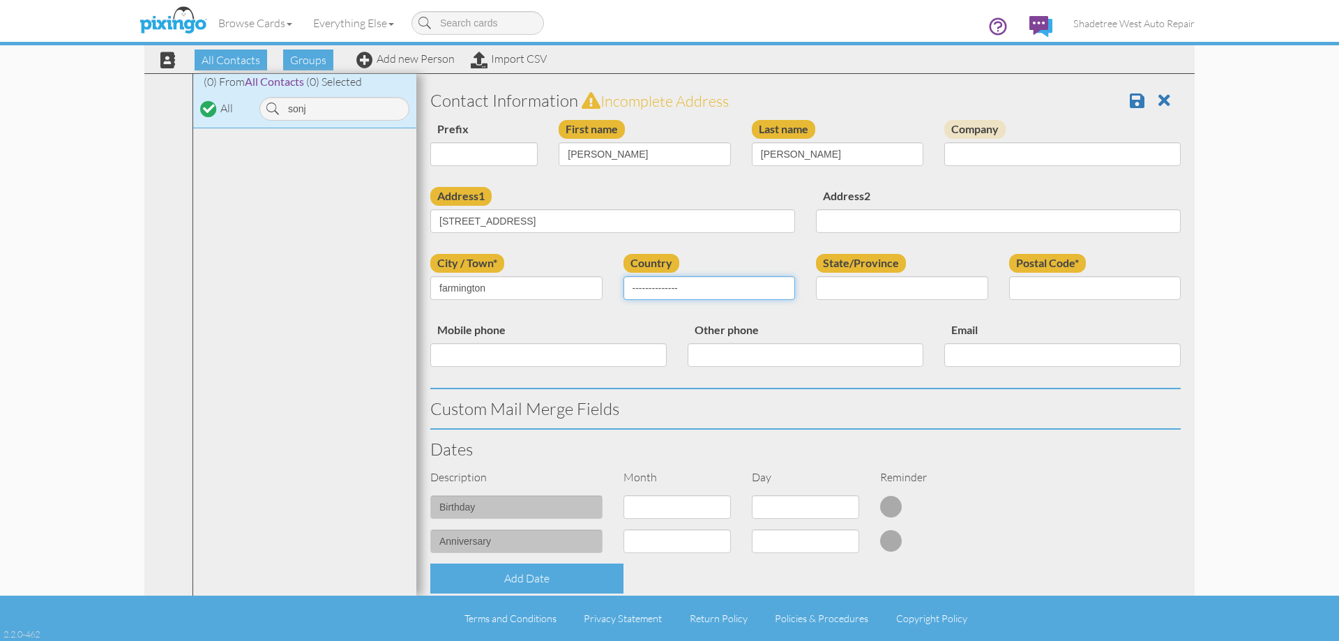
click at [668, 289] on select "[GEOGRAPHIC_DATA] -------------- [GEOGRAPHIC_DATA] [GEOGRAPHIC_DATA] [GEOGRAPHI…" at bounding box center [710, 288] width 172 height 24
select select "object:1210"
click at [624, 276] on select "[GEOGRAPHIC_DATA] -------------- [GEOGRAPHIC_DATA] [GEOGRAPHIC_DATA] [GEOGRAPHI…" at bounding box center [710, 288] width 172 height 24
click at [868, 289] on select "AA (Military) AE (Military) [US_STATE] [US_STATE] [US_STATE] AP (Military) [US_…" at bounding box center [902, 288] width 172 height 24
select select "object:1509"
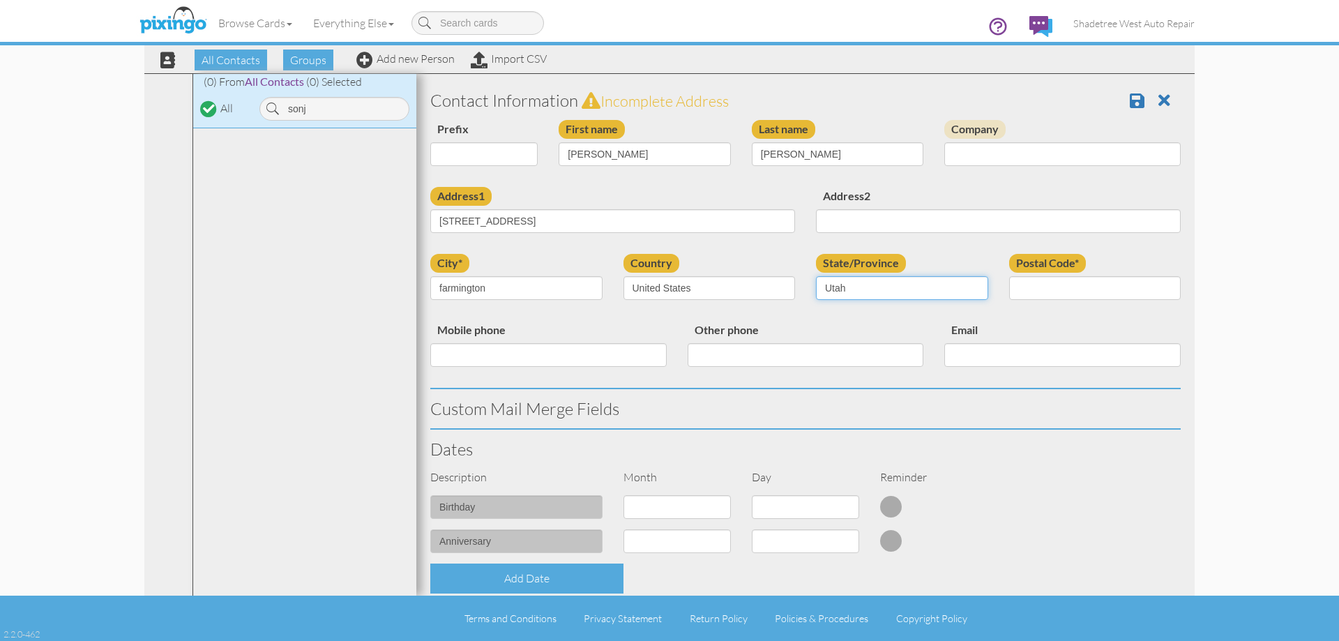
click at [816, 276] on select "AA (Military) AE (Military) [US_STATE] [US_STATE] [US_STATE] AP (Military) [US_…" at bounding box center [902, 288] width 172 height 24
click at [1043, 288] on input "Postal Code*" at bounding box center [1095, 288] width 172 height 24
type input "84025"
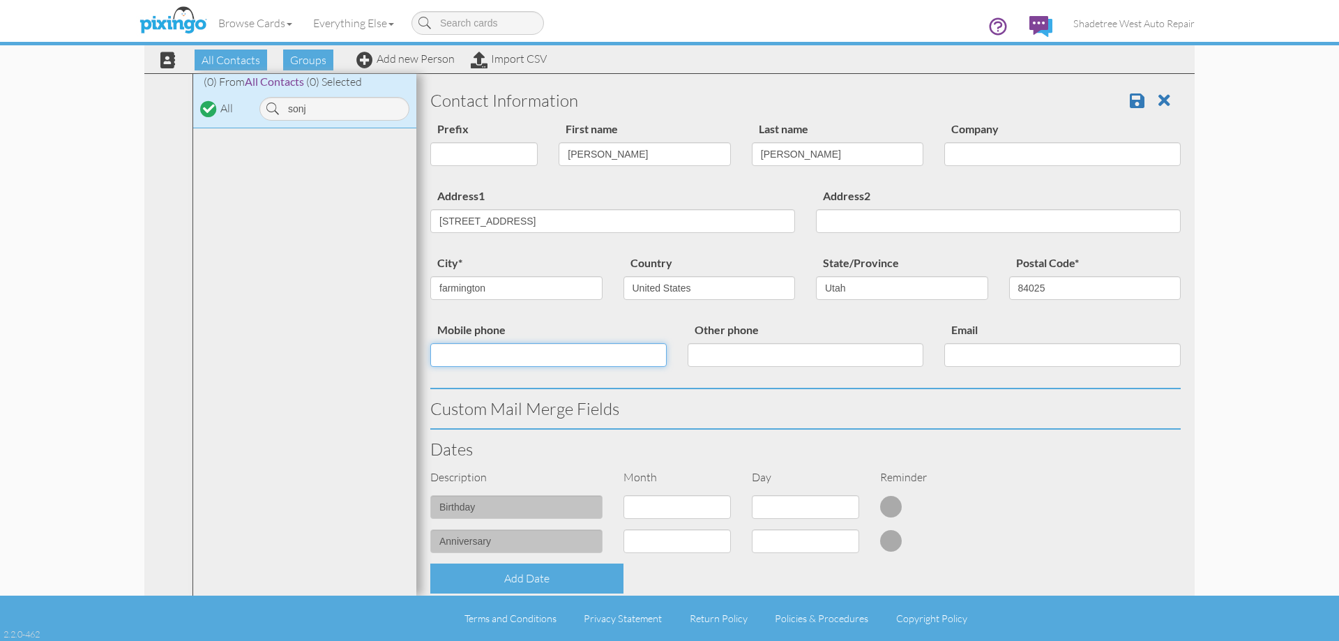
click at [601, 362] on input "Mobile phone" at bounding box center [548, 355] width 236 height 24
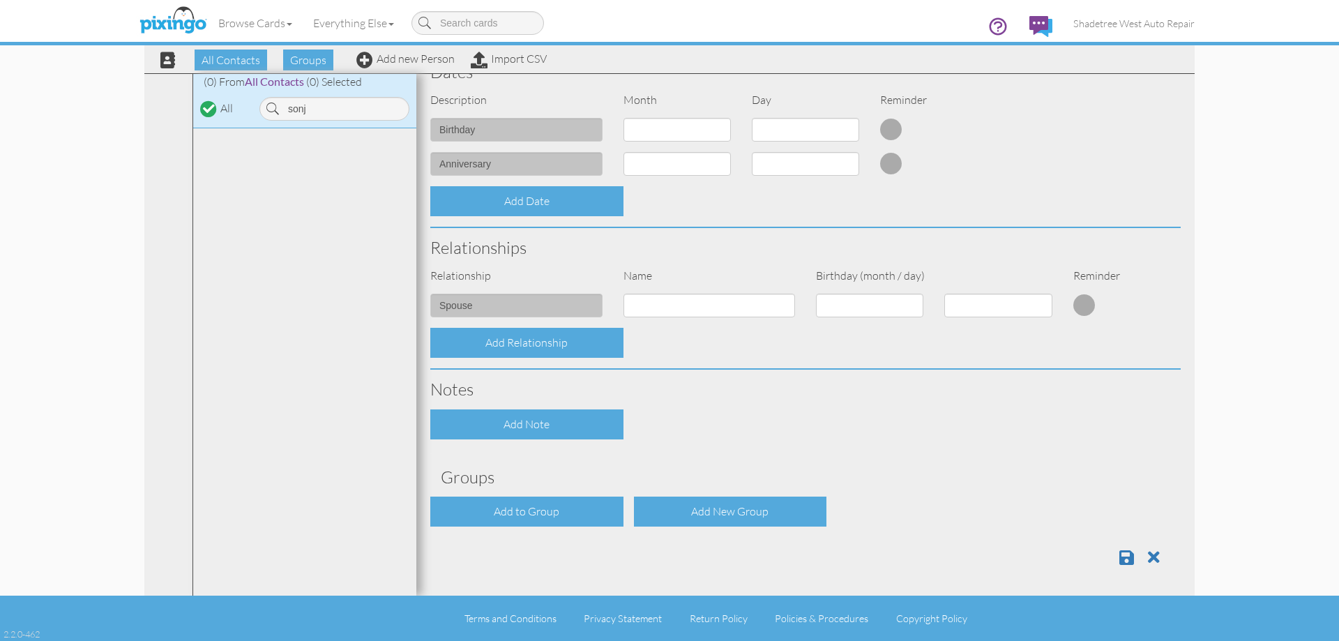
scroll to position [379, 0]
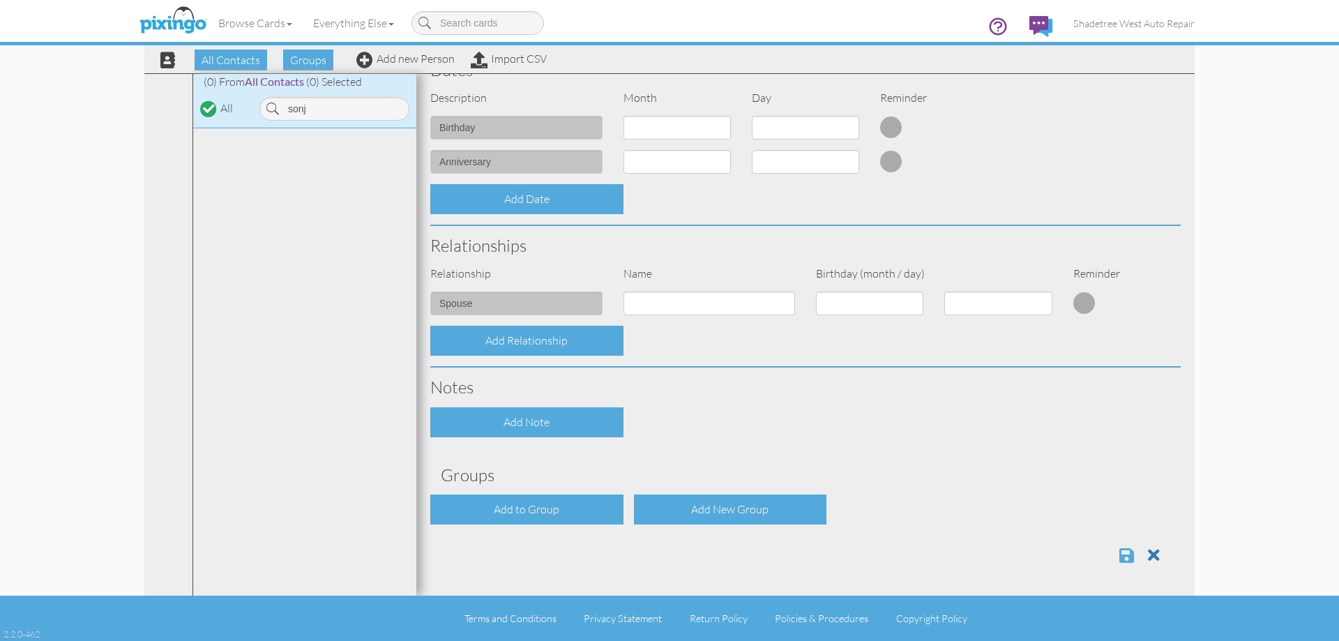
type input "8018095706"
click at [1120, 555] on span at bounding box center [1127, 555] width 15 height 17
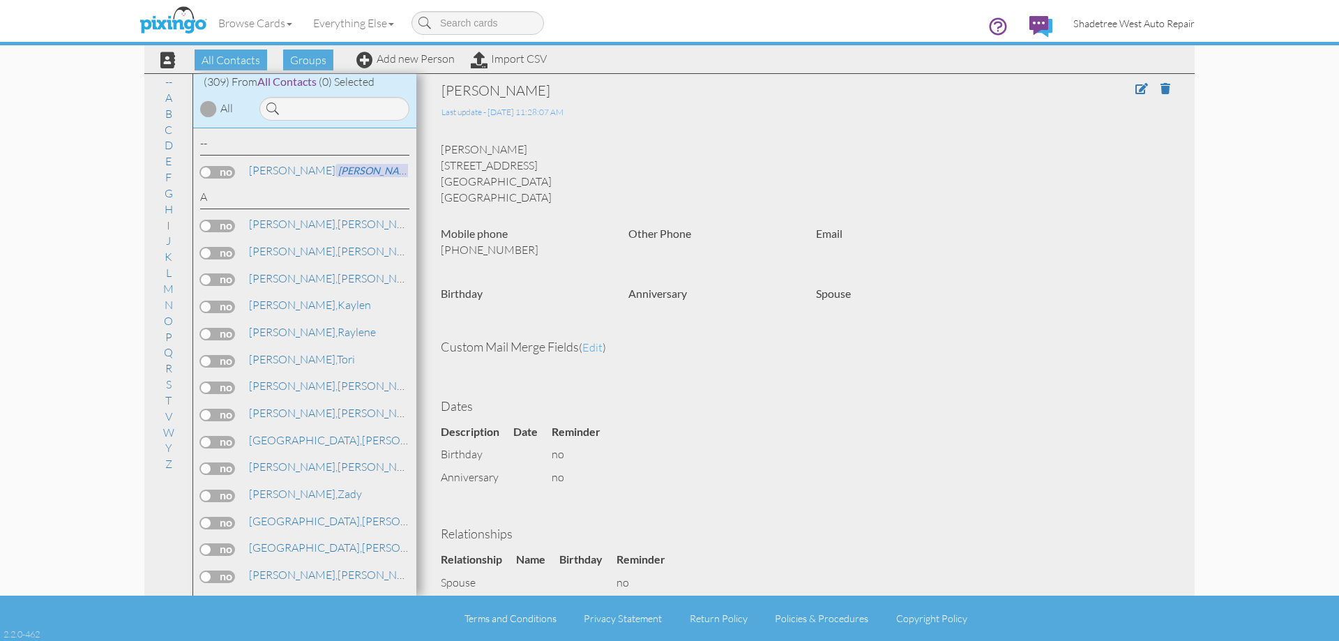
click at [1090, 17] on span "Shadetree West Auto Repair" at bounding box center [1133, 23] width 121 height 12
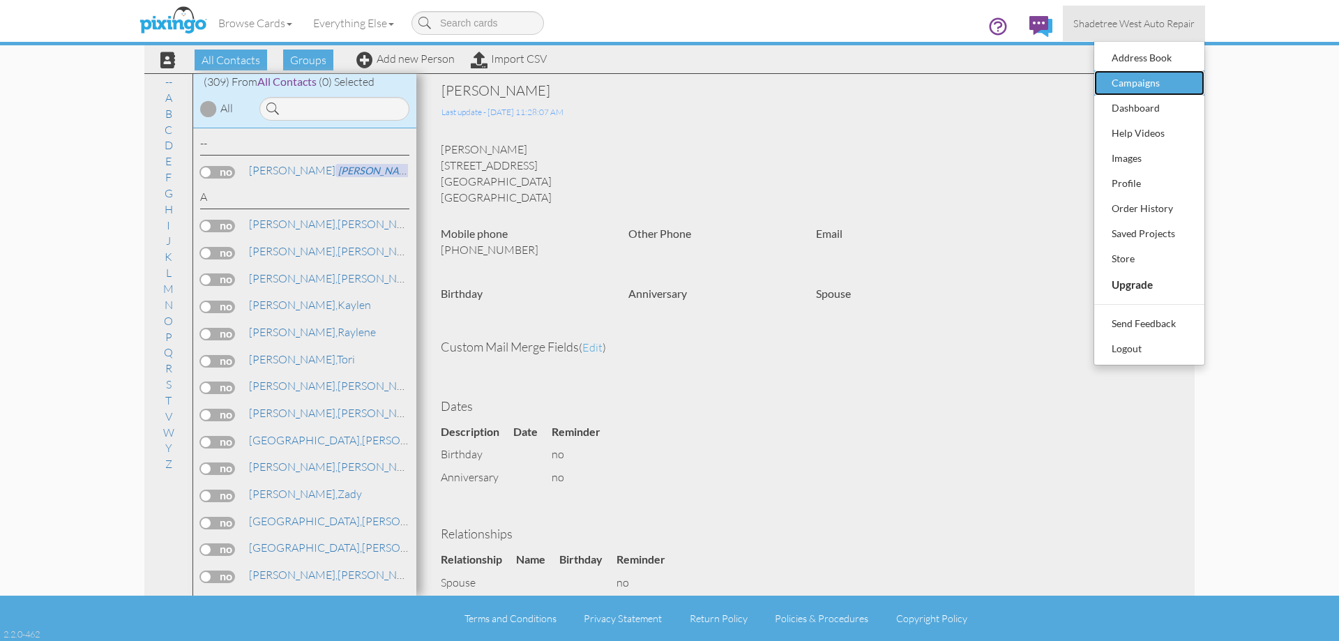
click at [1143, 83] on div "Campaigns" at bounding box center [1149, 83] width 82 height 21
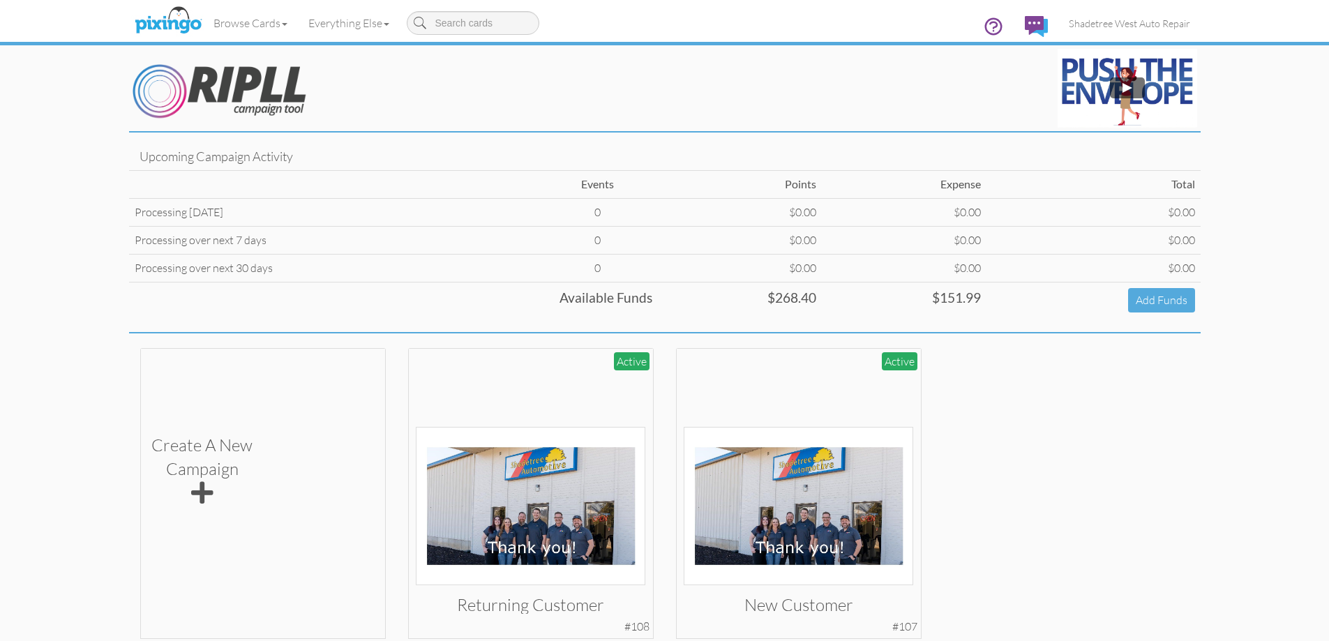
scroll to position [66, 0]
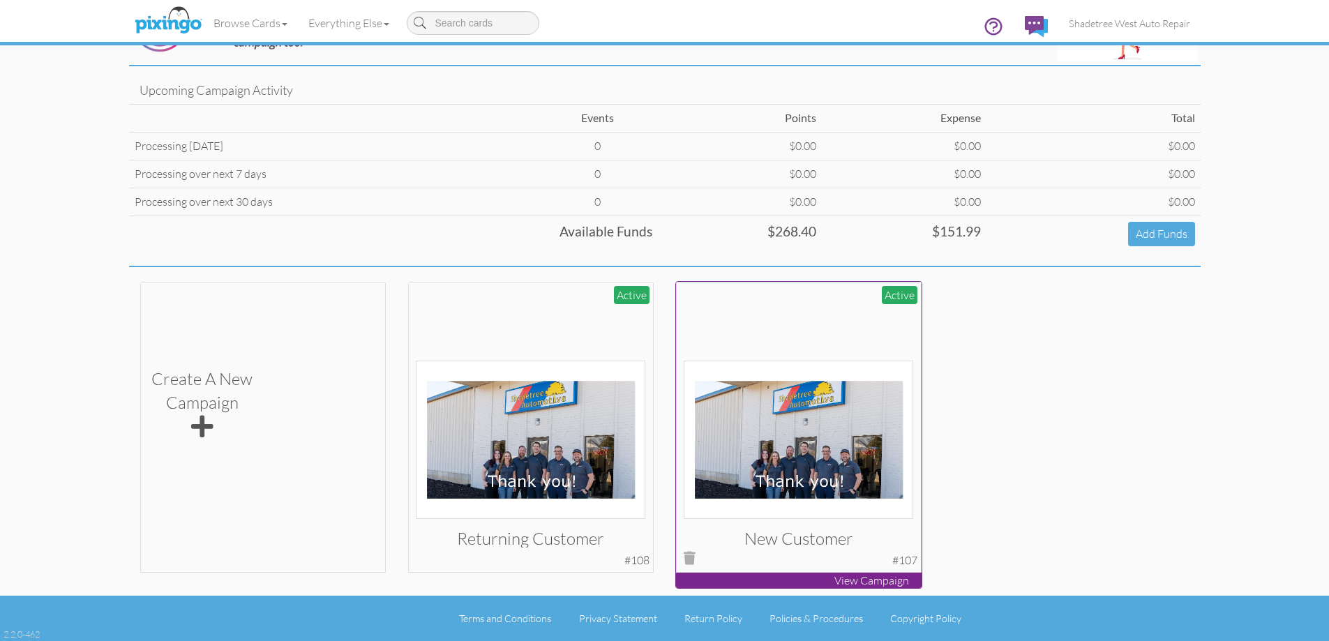
click at [800, 433] on img at bounding box center [798, 440] width 229 height 158
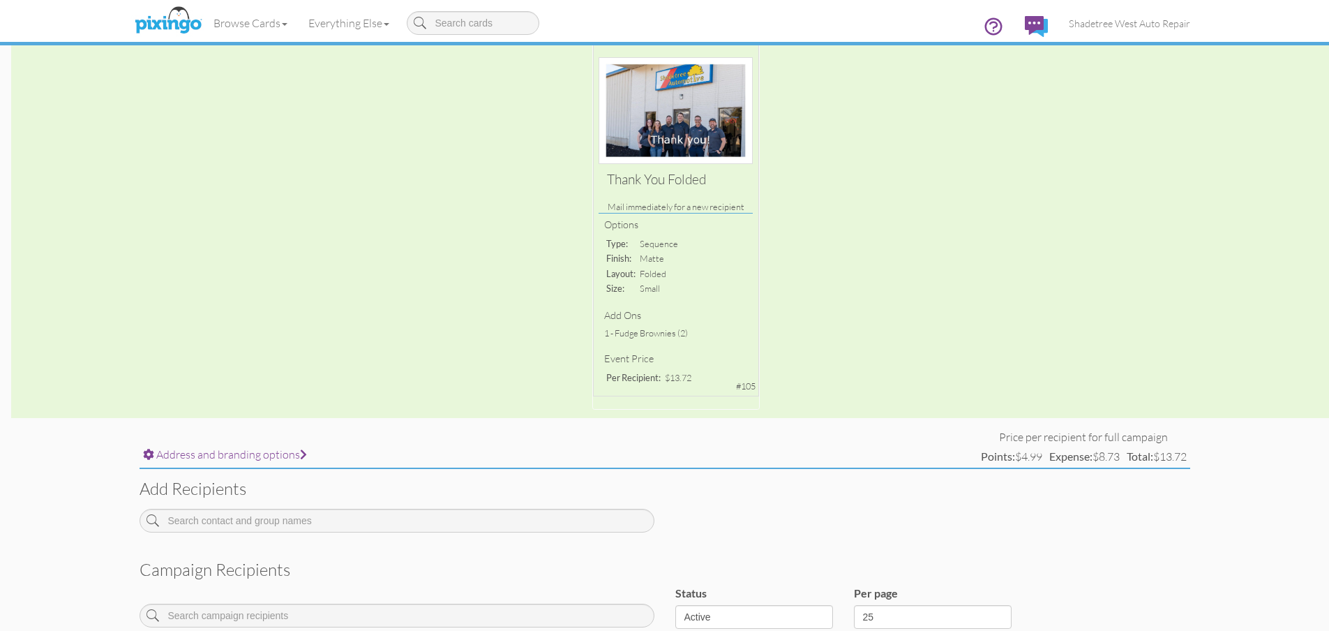
scroll to position [279, 0]
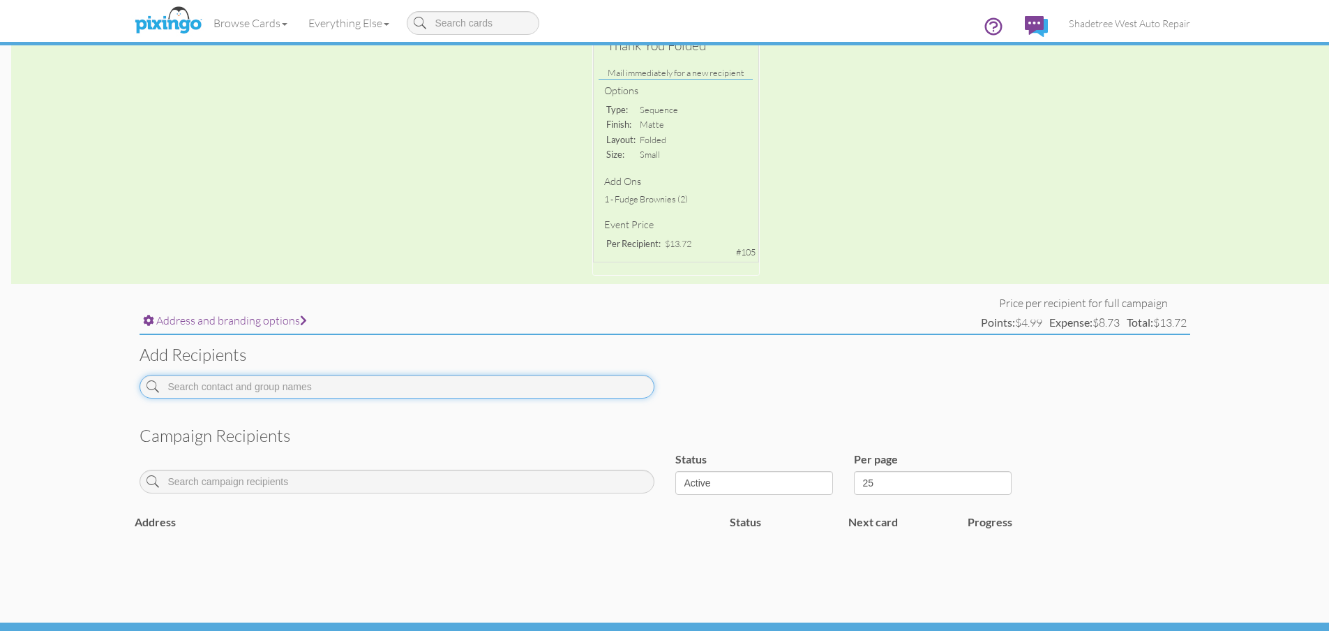
click at [320, 392] on input at bounding box center [397, 387] width 515 height 24
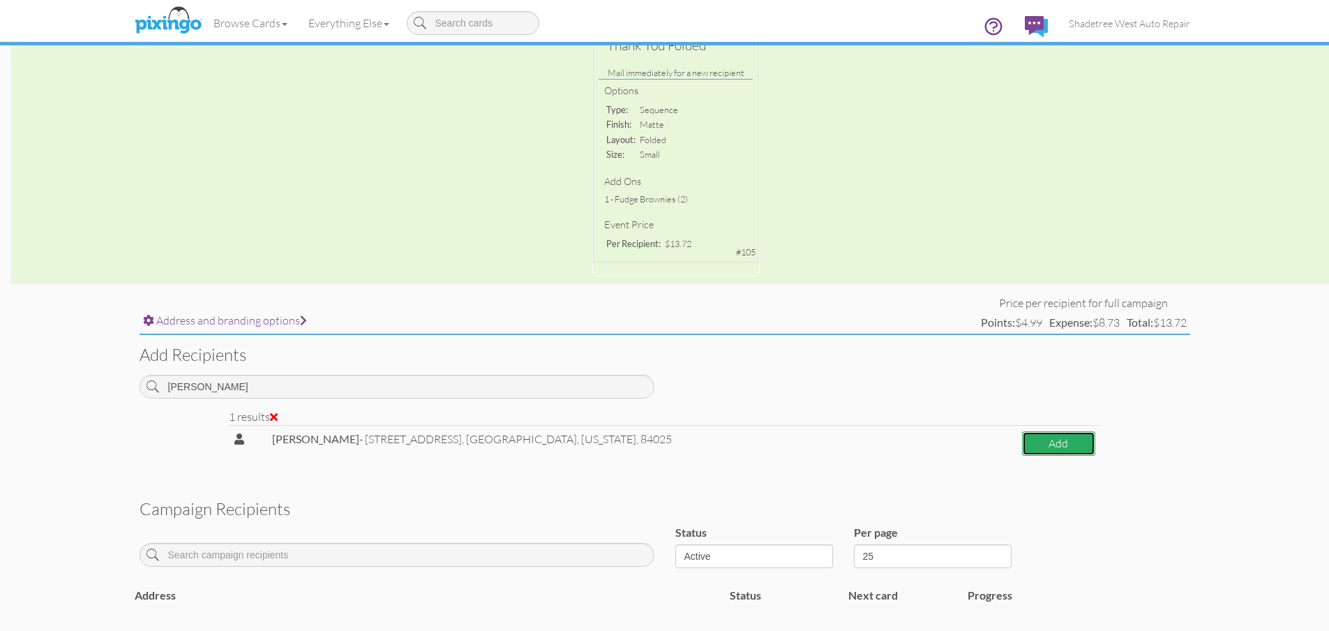
click at [1036, 452] on button "Add" at bounding box center [1058, 443] width 73 height 24
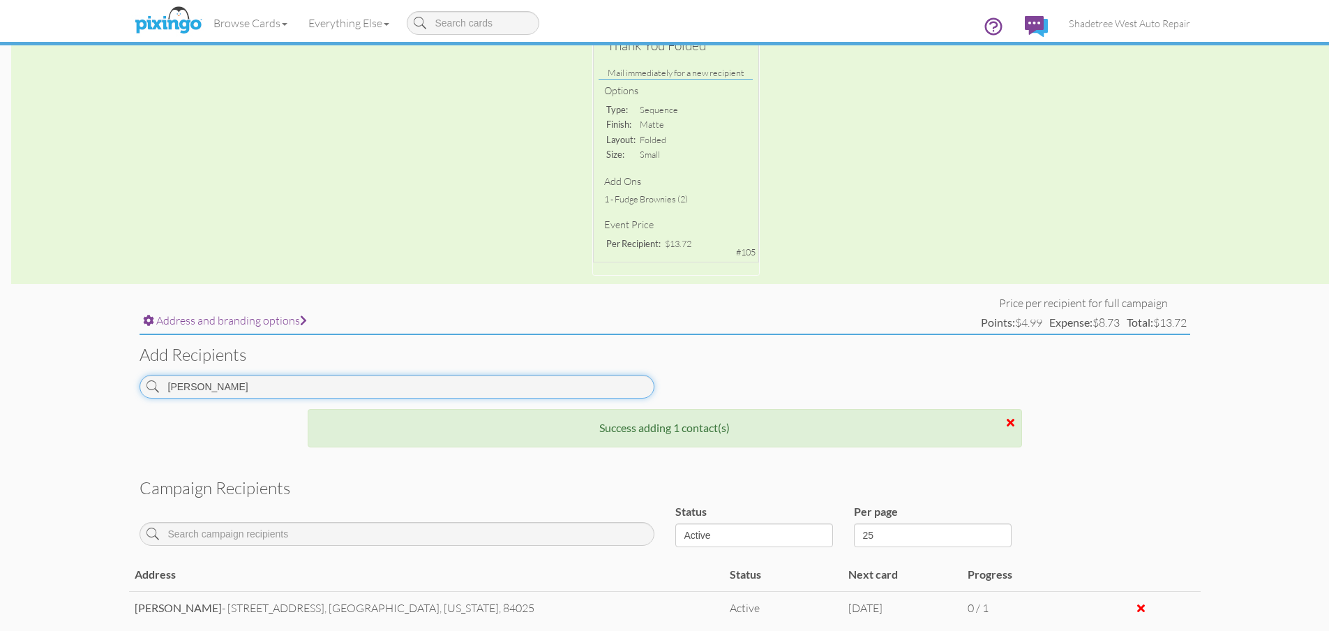
drag, startPoint x: 316, startPoint y: 392, endPoint x: 154, endPoint y: 393, distance: 161.8
click at [154, 393] on div "[PERSON_NAME]" at bounding box center [397, 387] width 515 height 24
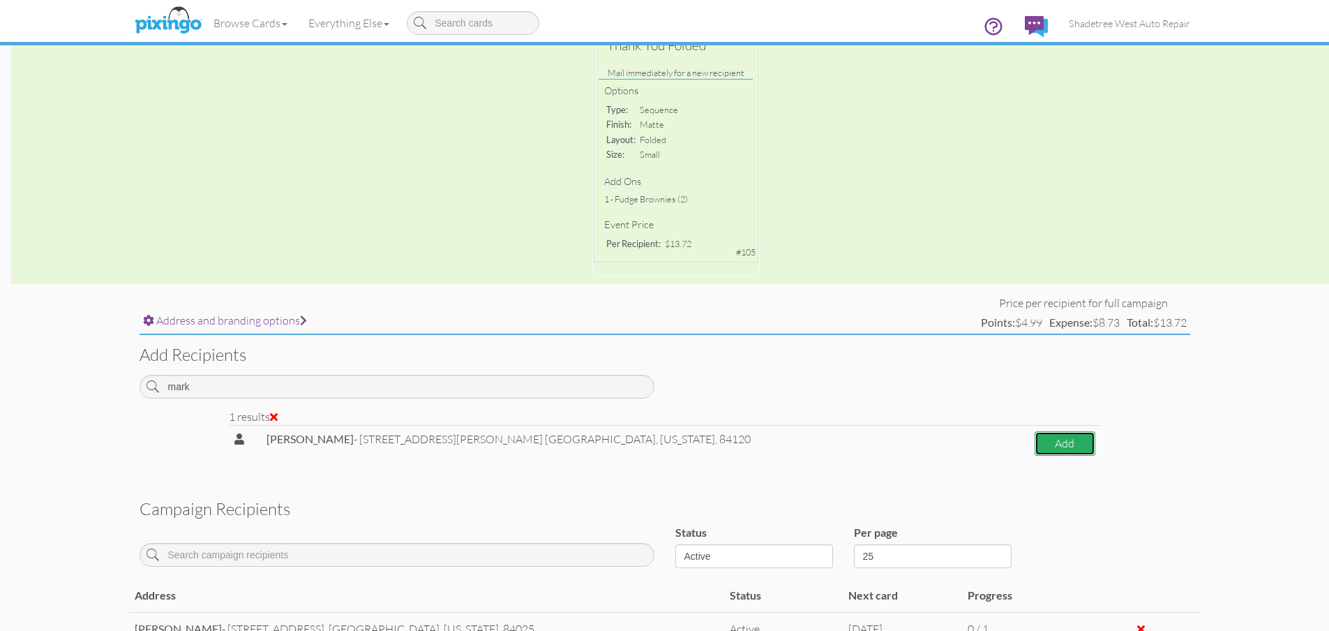
click at [1039, 445] on button "Add" at bounding box center [1064, 443] width 60 height 24
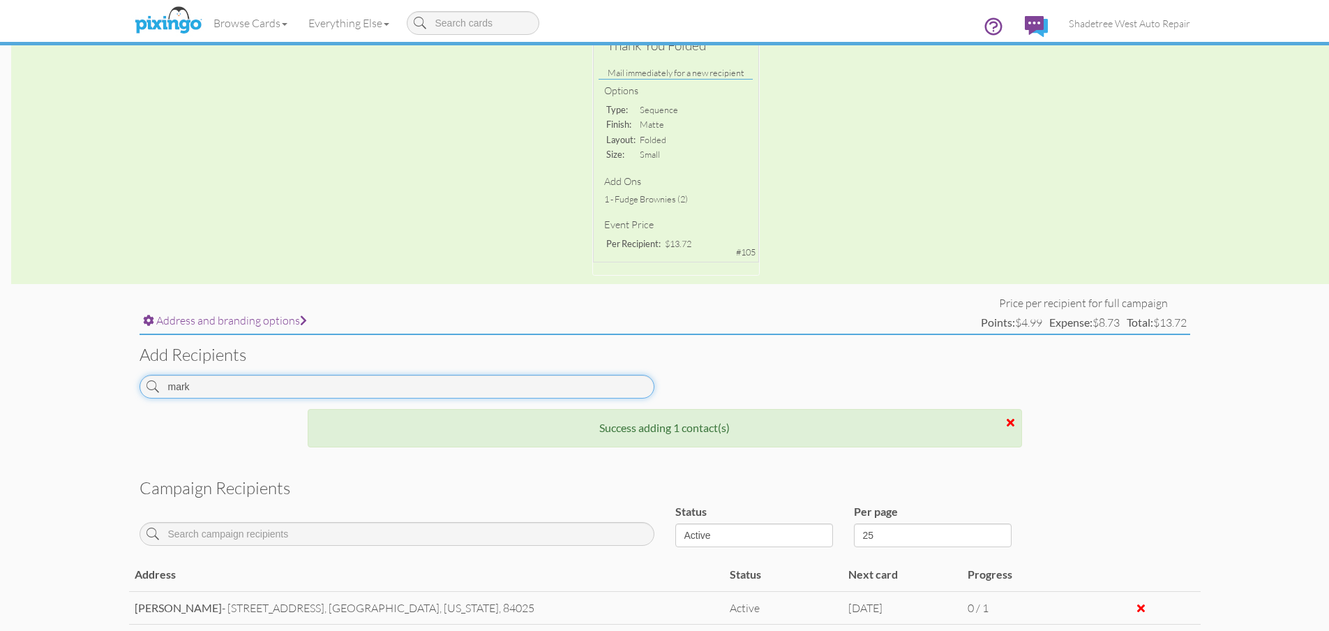
drag, startPoint x: 297, startPoint y: 384, endPoint x: 45, endPoint y: 347, distance: 254.5
click at [47, 346] on campaign-detail "Toggle navigation Visit Pixingo Mobile Browse Cards Business Accounting Automot…" at bounding box center [664, 253] width 1329 height 1065
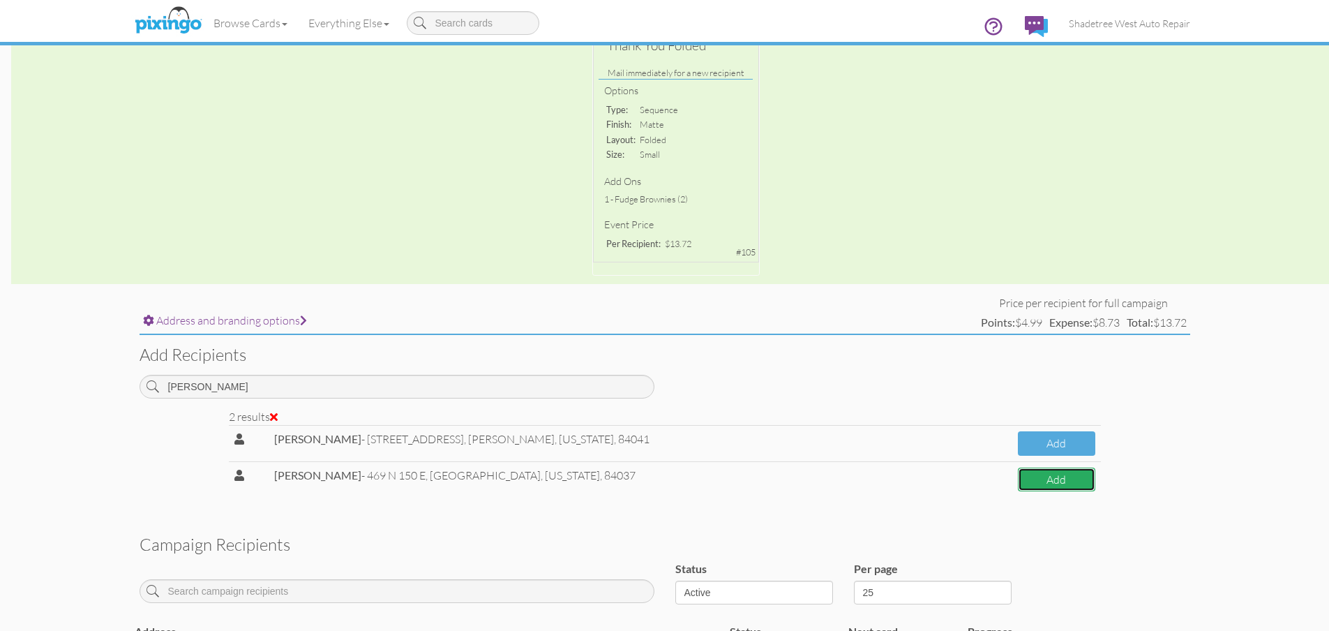
click at [1078, 487] on button "Add" at bounding box center [1056, 479] width 77 height 24
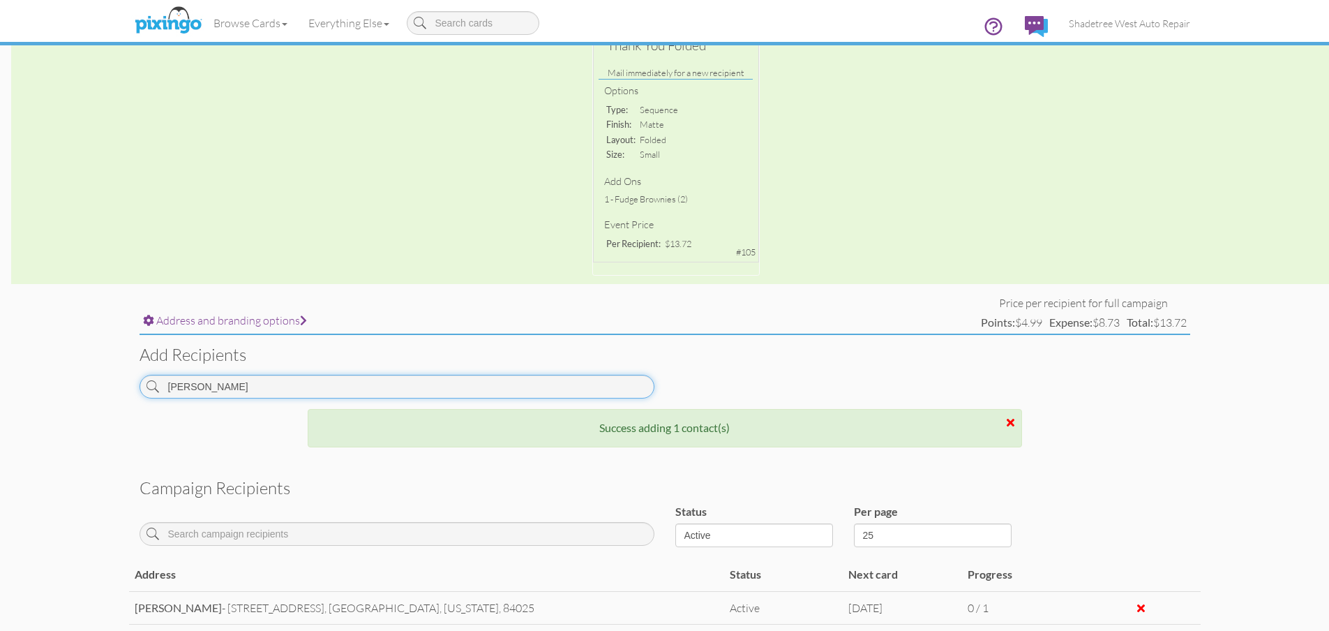
drag, startPoint x: 200, startPoint y: 384, endPoint x: 88, endPoint y: 385, distance: 112.3
click at [88, 385] on campaign-detail "Toggle navigation Visit Pixingo Mobile Browse Cards Business Accounting Automot…" at bounding box center [664, 270] width 1329 height 1098
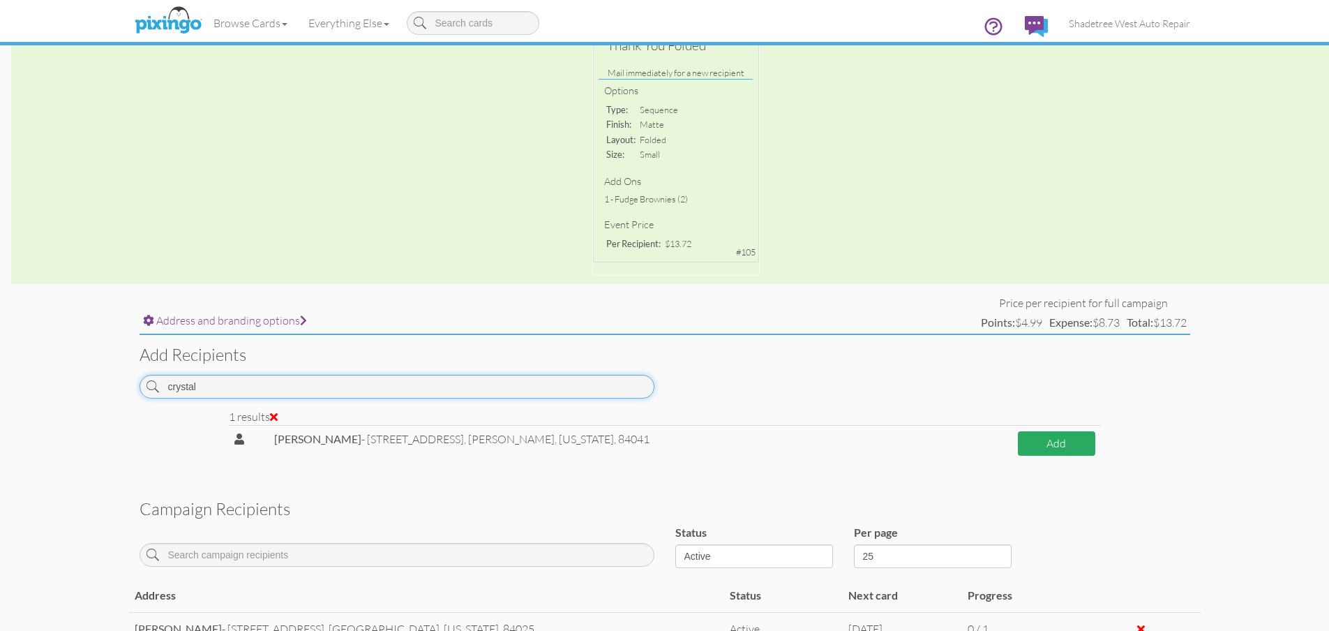
type input "crystal"
click at [1047, 442] on button "Add" at bounding box center [1056, 443] width 77 height 24
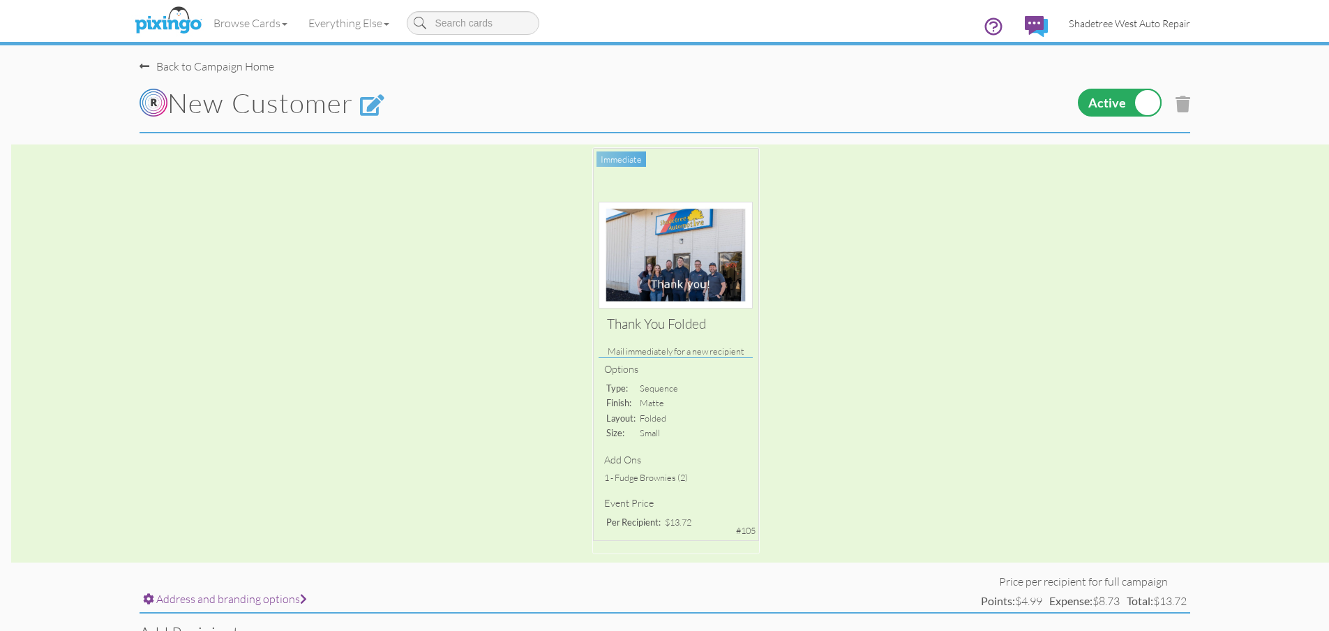
scroll to position [0, 0]
click at [1168, 24] on span "Shadetree West Auto Repair" at bounding box center [1129, 23] width 121 height 12
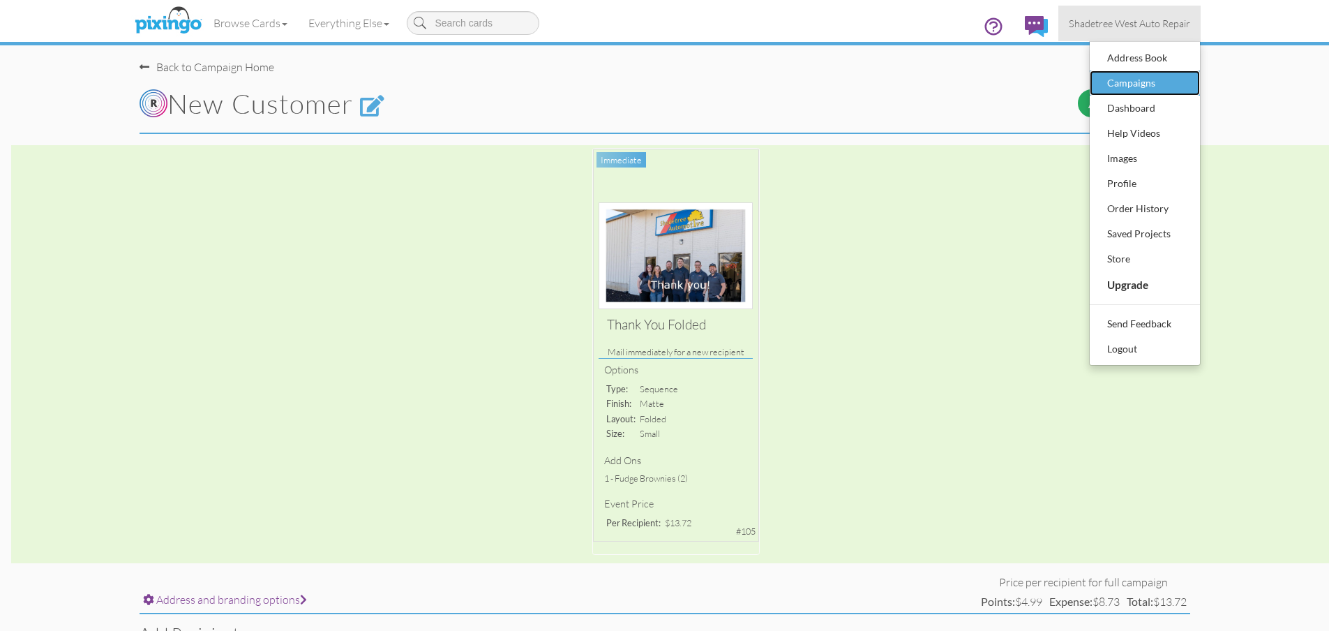
click at [1164, 84] on div "Campaigns" at bounding box center [1144, 83] width 82 height 21
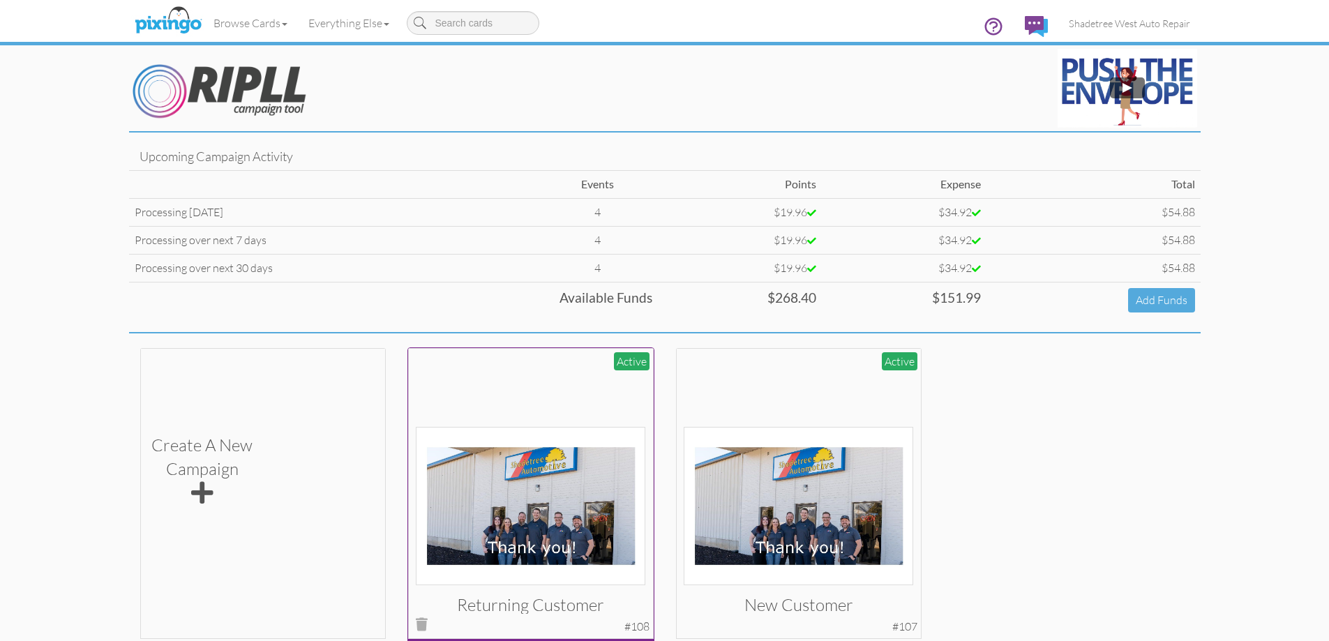
click at [580, 537] on img at bounding box center [530, 506] width 229 height 158
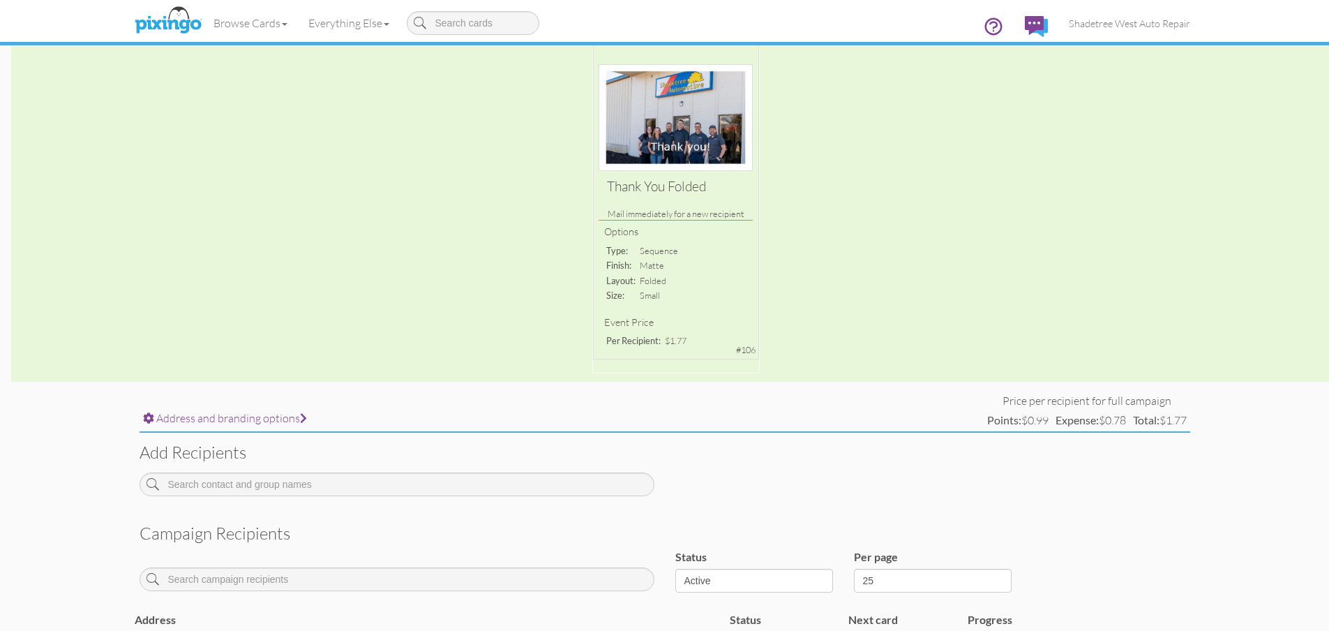
scroll to position [273, 0]
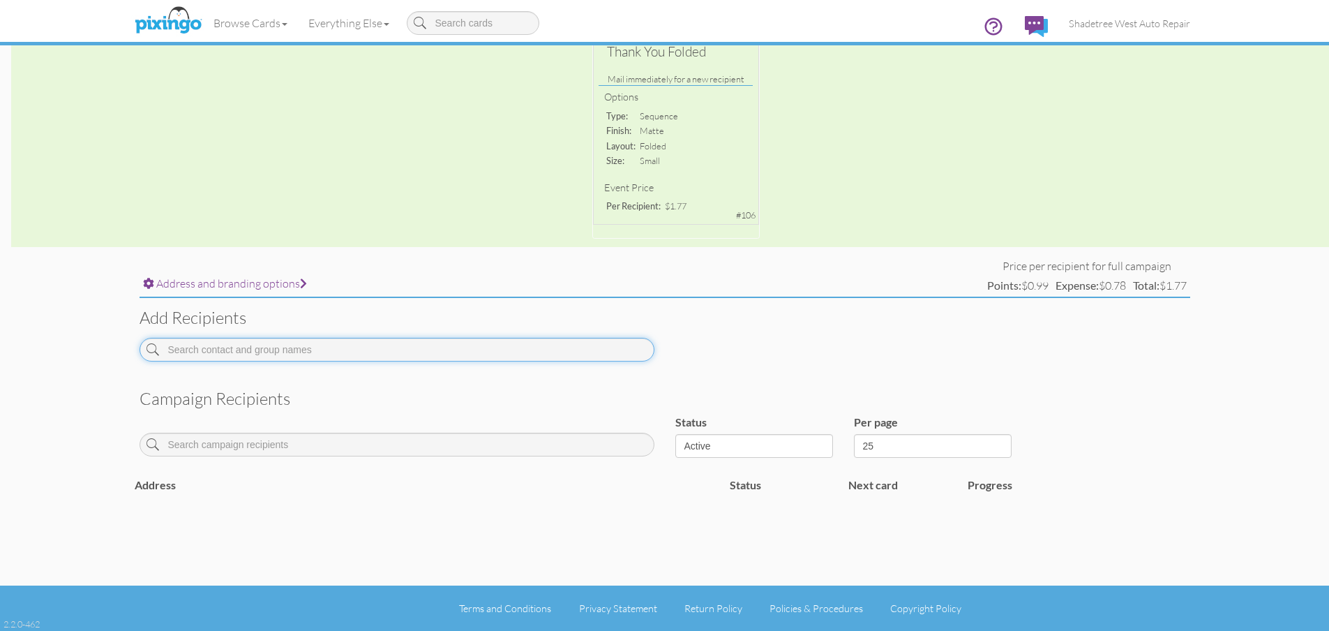
click at [227, 352] on input at bounding box center [397, 350] width 515 height 24
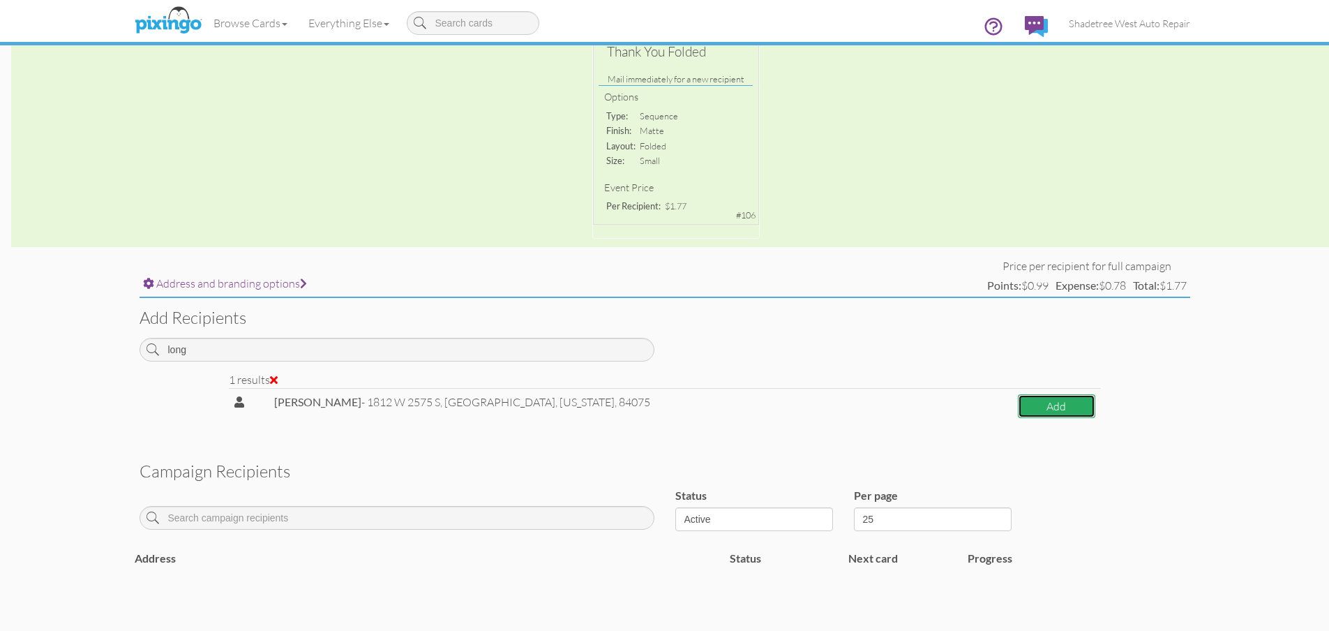
click at [1018, 405] on button "Add" at bounding box center [1056, 406] width 77 height 24
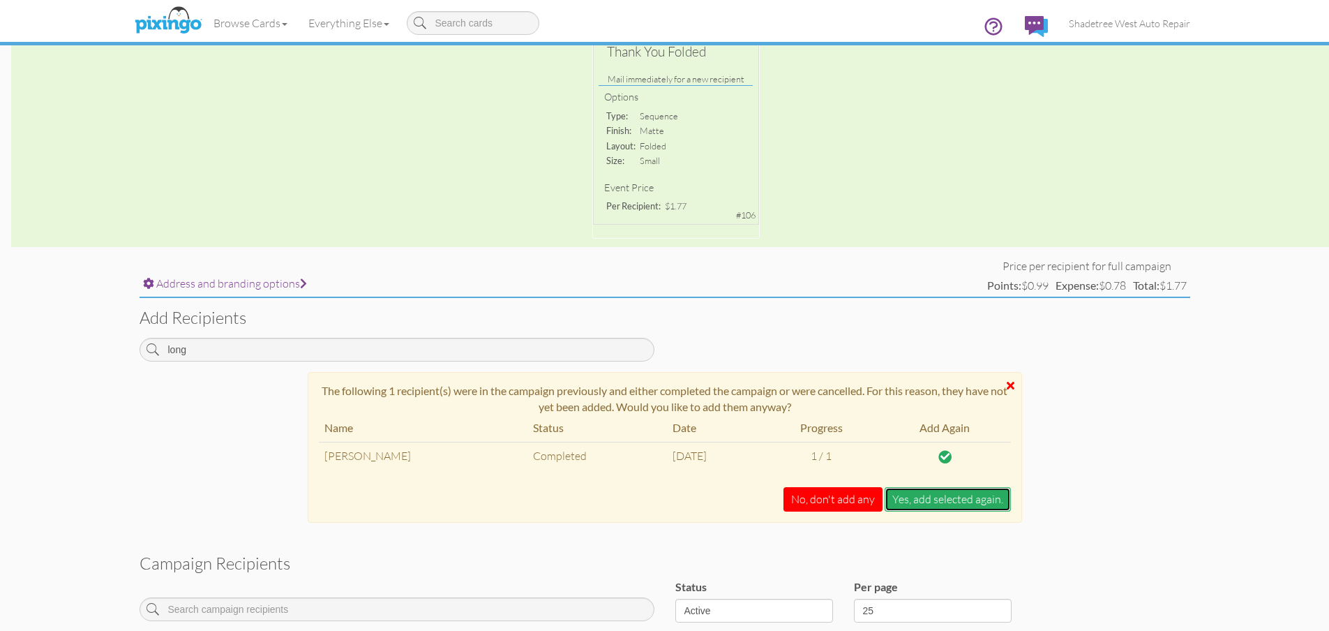
click at [902, 501] on button "Yes, add selected again." at bounding box center [947, 499] width 126 height 24
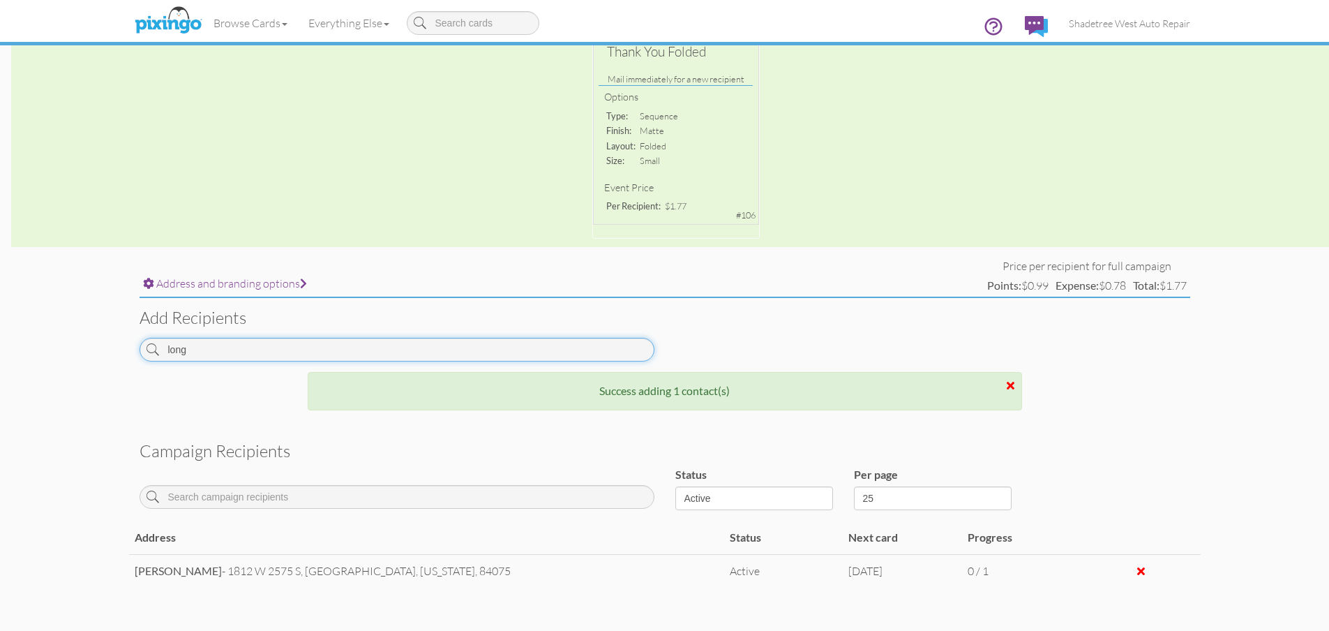
drag, startPoint x: 211, startPoint y: 345, endPoint x: 175, endPoint y: 354, distance: 36.5
click at [175, 354] on input "long" at bounding box center [397, 350] width 515 height 24
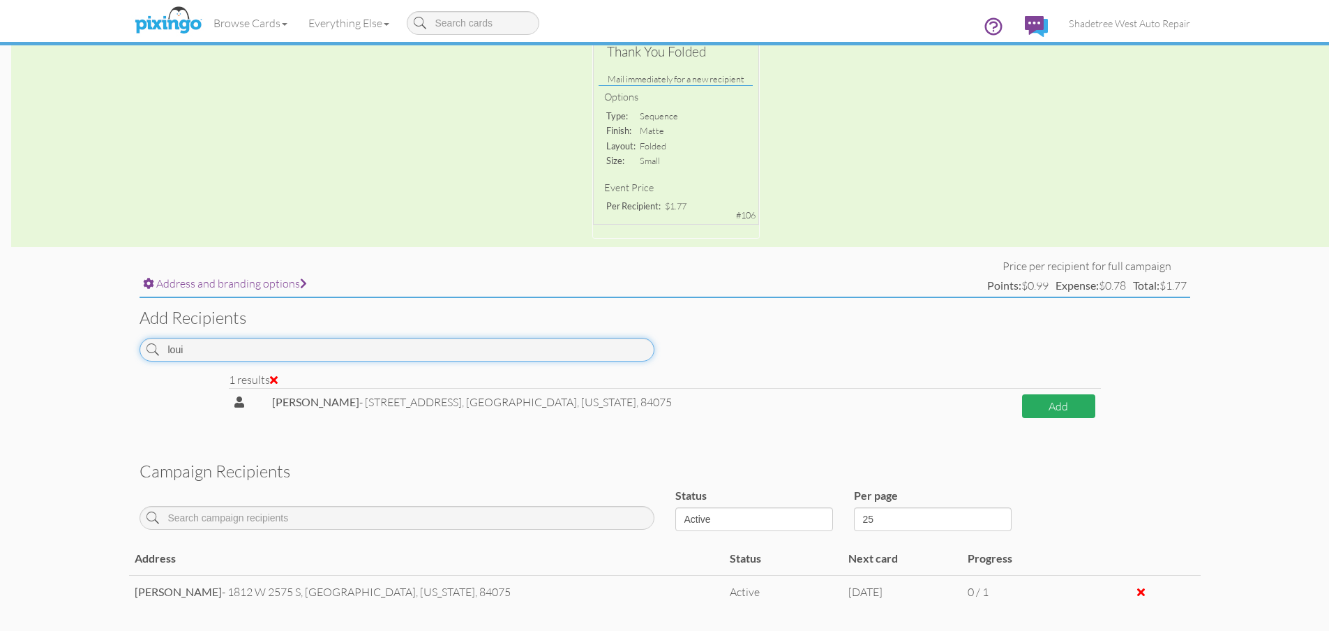
type input "loui"
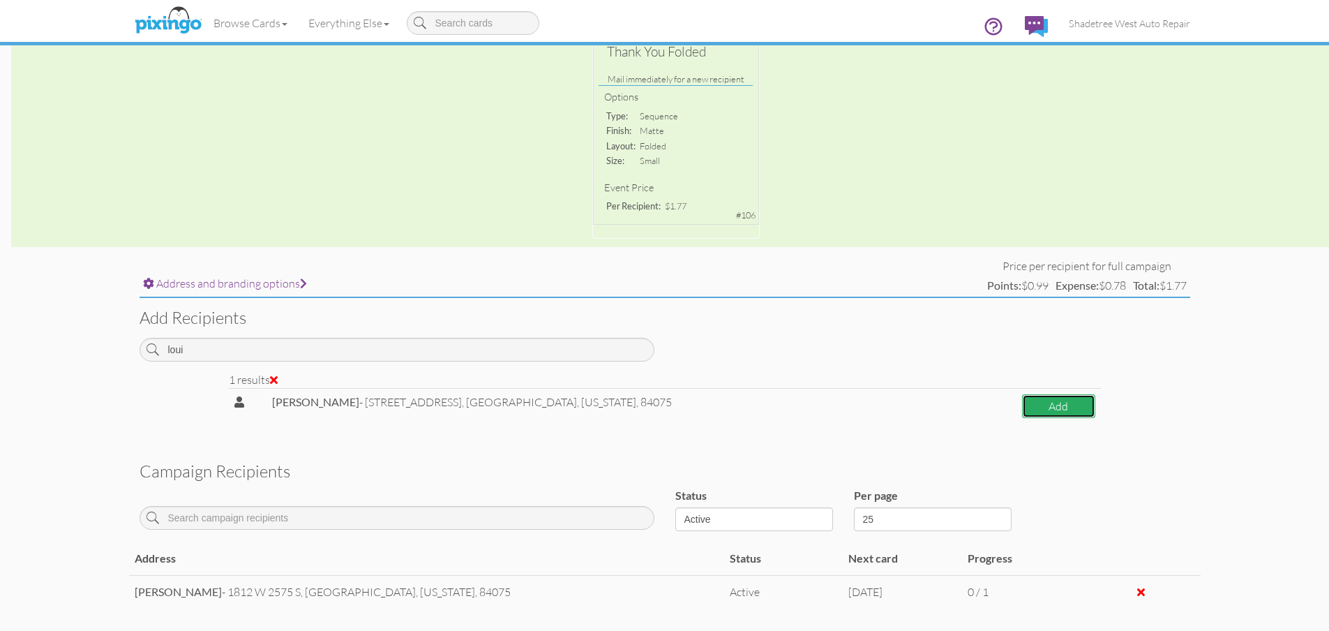
click at [1069, 411] on button "Add" at bounding box center [1058, 406] width 73 height 24
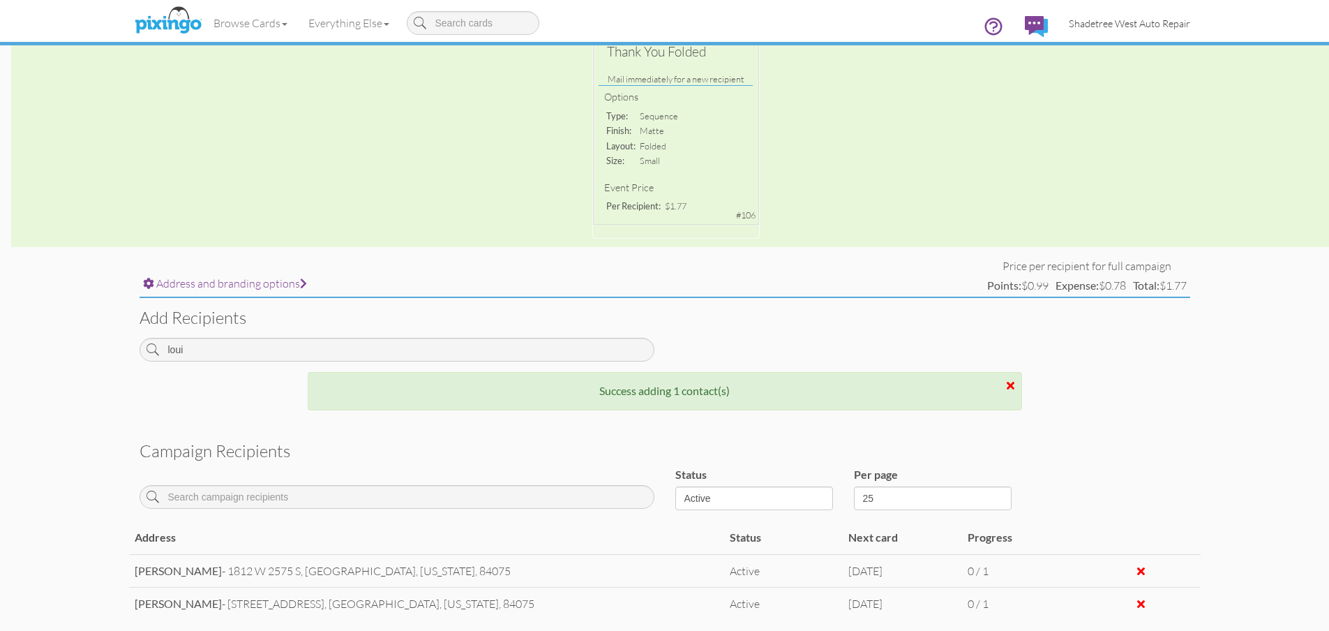
click at [1103, 25] on span "Shadetree West Auto Repair" at bounding box center [1129, 23] width 121 height 12
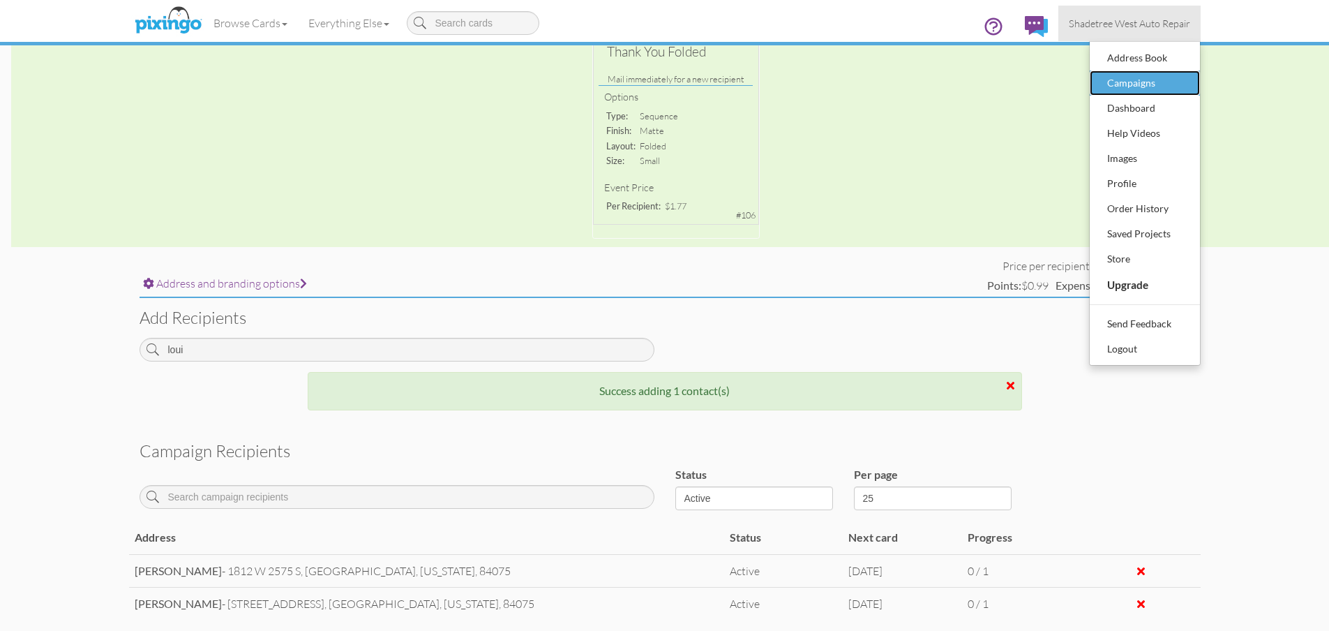
click at [1131, 80] on div "Campaigns" at bounding box center [1144, 83] width 82 height 21
